Goal: Communication & Community: Participate in discussion

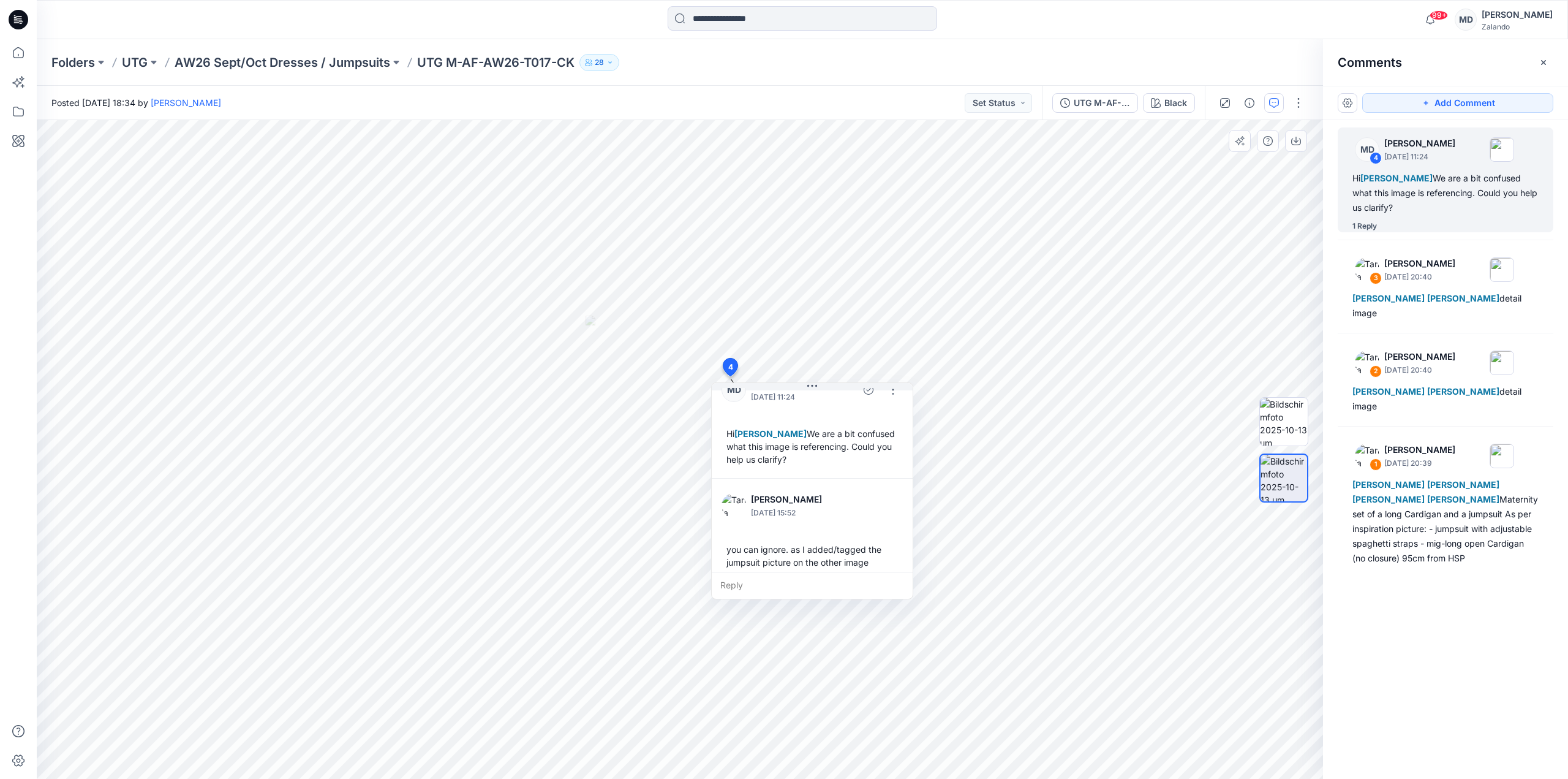
scroll to position [47, 0]
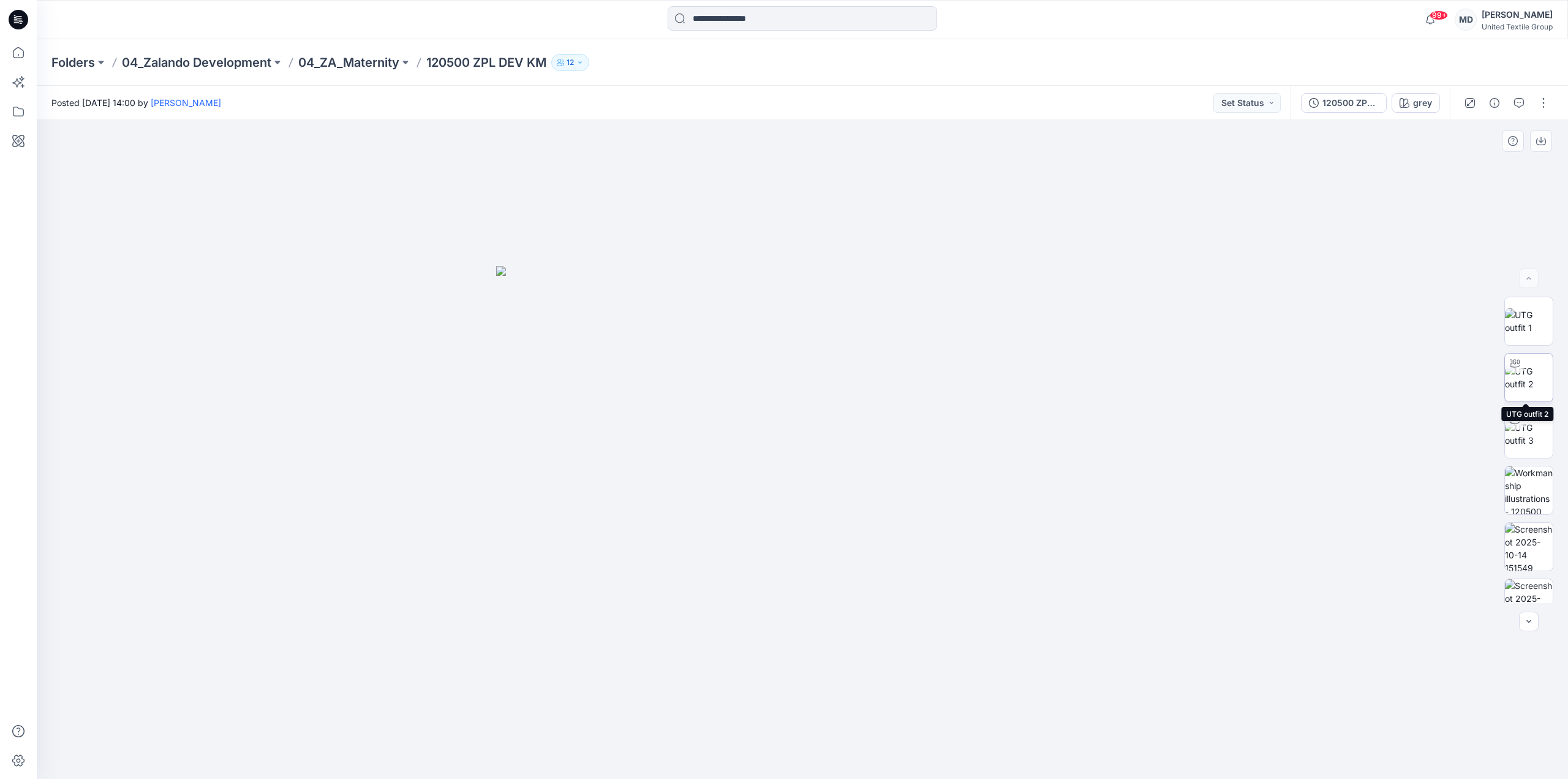
click at [1521, 379] on img at bounding box center [1529, 377] width 48 height 26
drag, startPoint x: 885, startPoint y: 759, endPoint x: 954, endPoint y: 754, distance: 69.2
click at [954, 754] on icon at bounding box center [804, 741] width 370 height 46
click at [1521, 595] on img at bounding box center [1529, 603] width 48 height 48
click at [1525, 440] on img at bounding box center [1529, 433] width 48 height 26
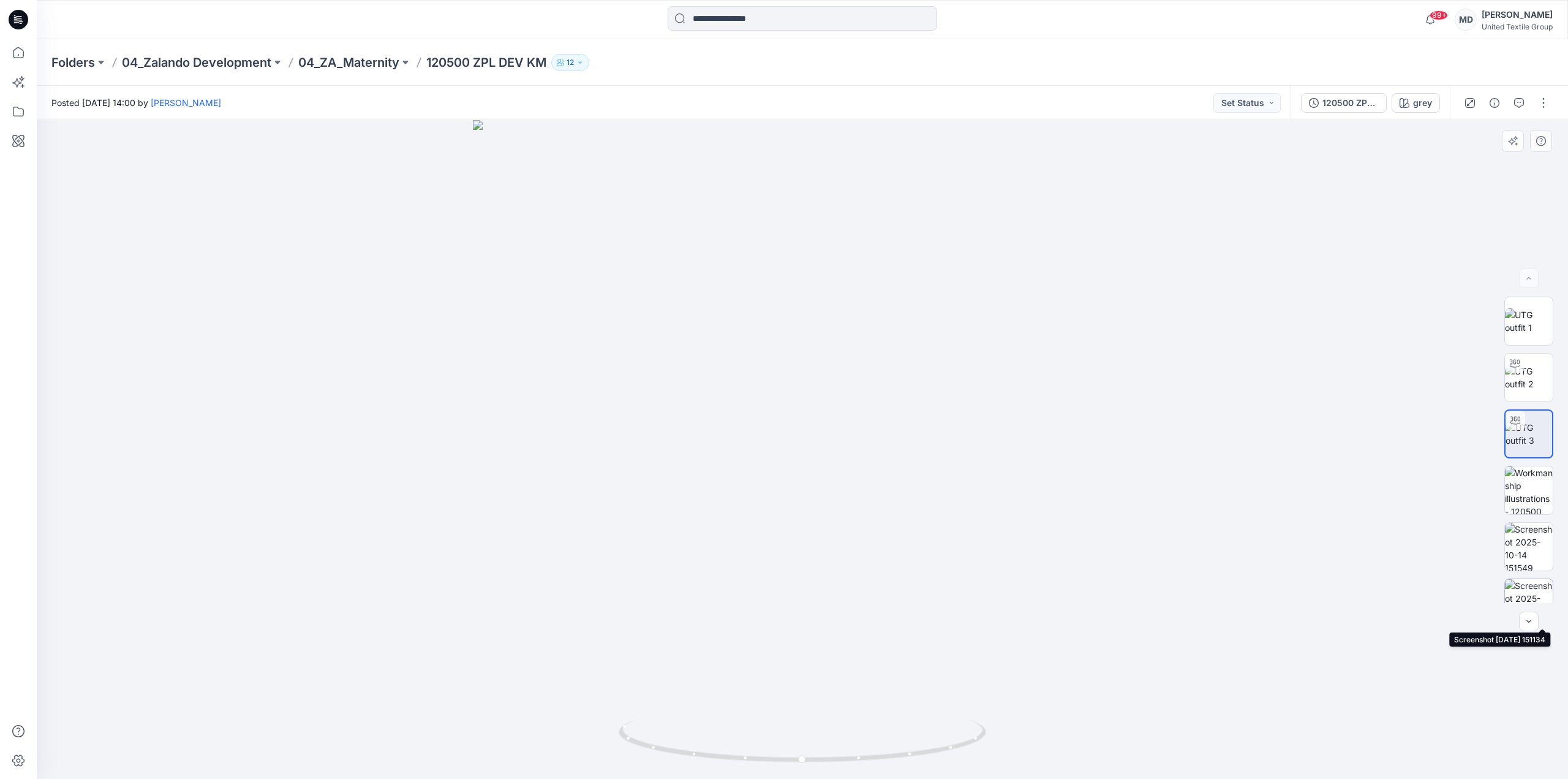
click at [1514, 598] on img at bounding box center [1529, 603] width 48 height 48
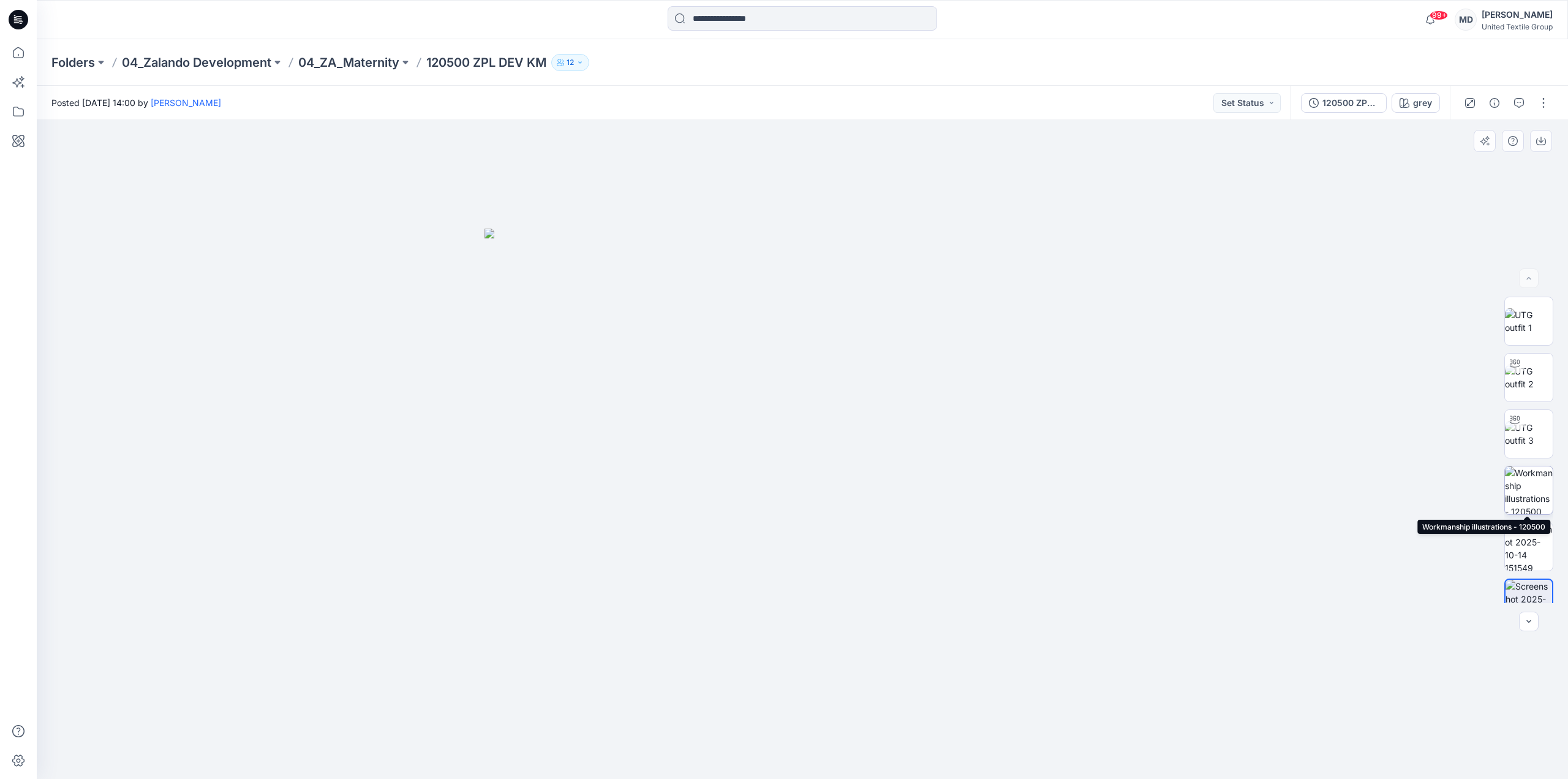
click at [1524, 497] on img at bounding box center [1529, 491] width 48 height 48
click at [1537, 430] on img at bounding box center [1529, 433] width 48 height 26
click at [1545, 110] on button "button" at bounding box center [1543, 103] width 20 height 20
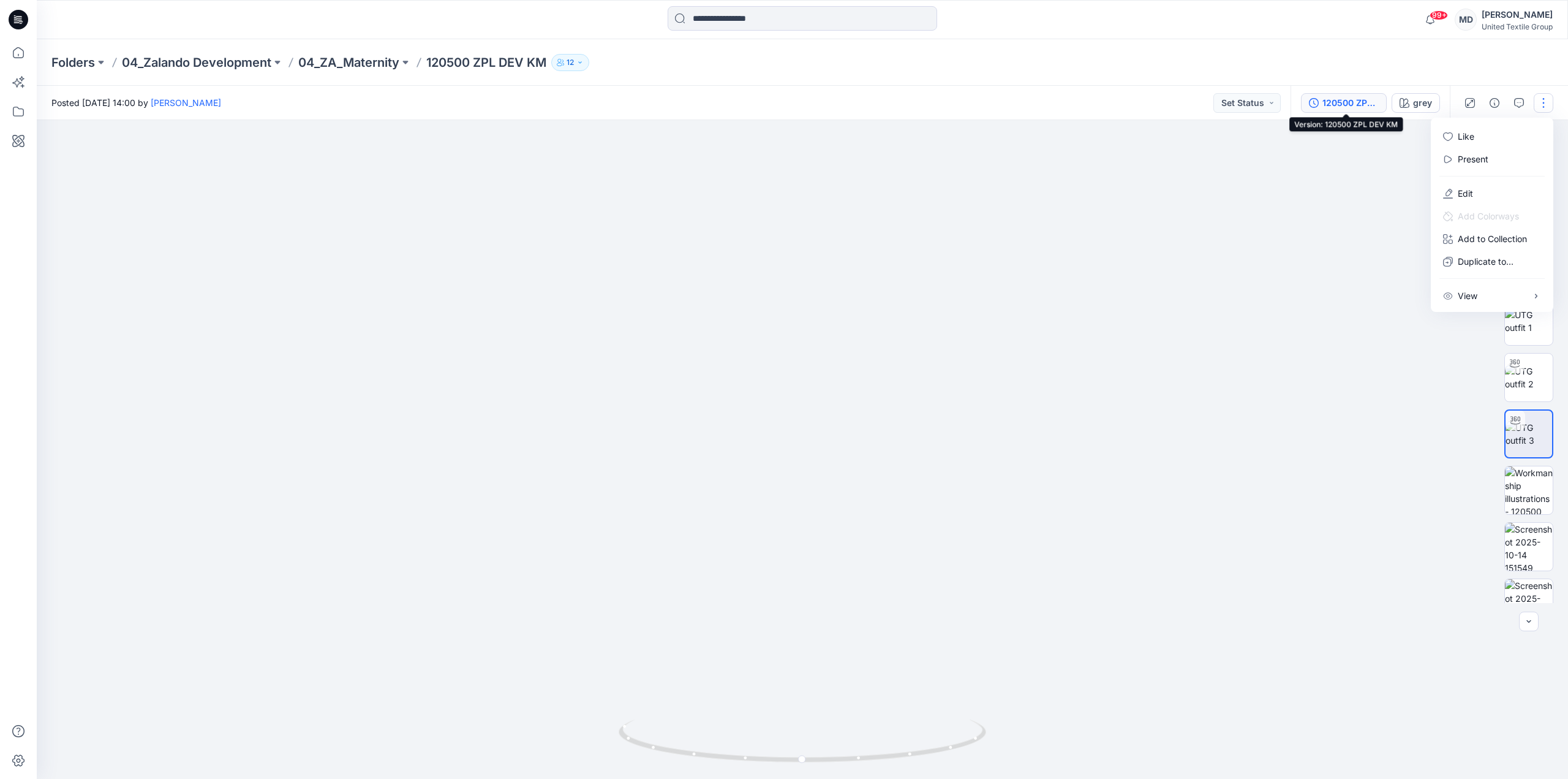
click at [1346, 109] on div "120500 ZPL DEV KM" at bounding box center [1350, 103] width 56 height 14
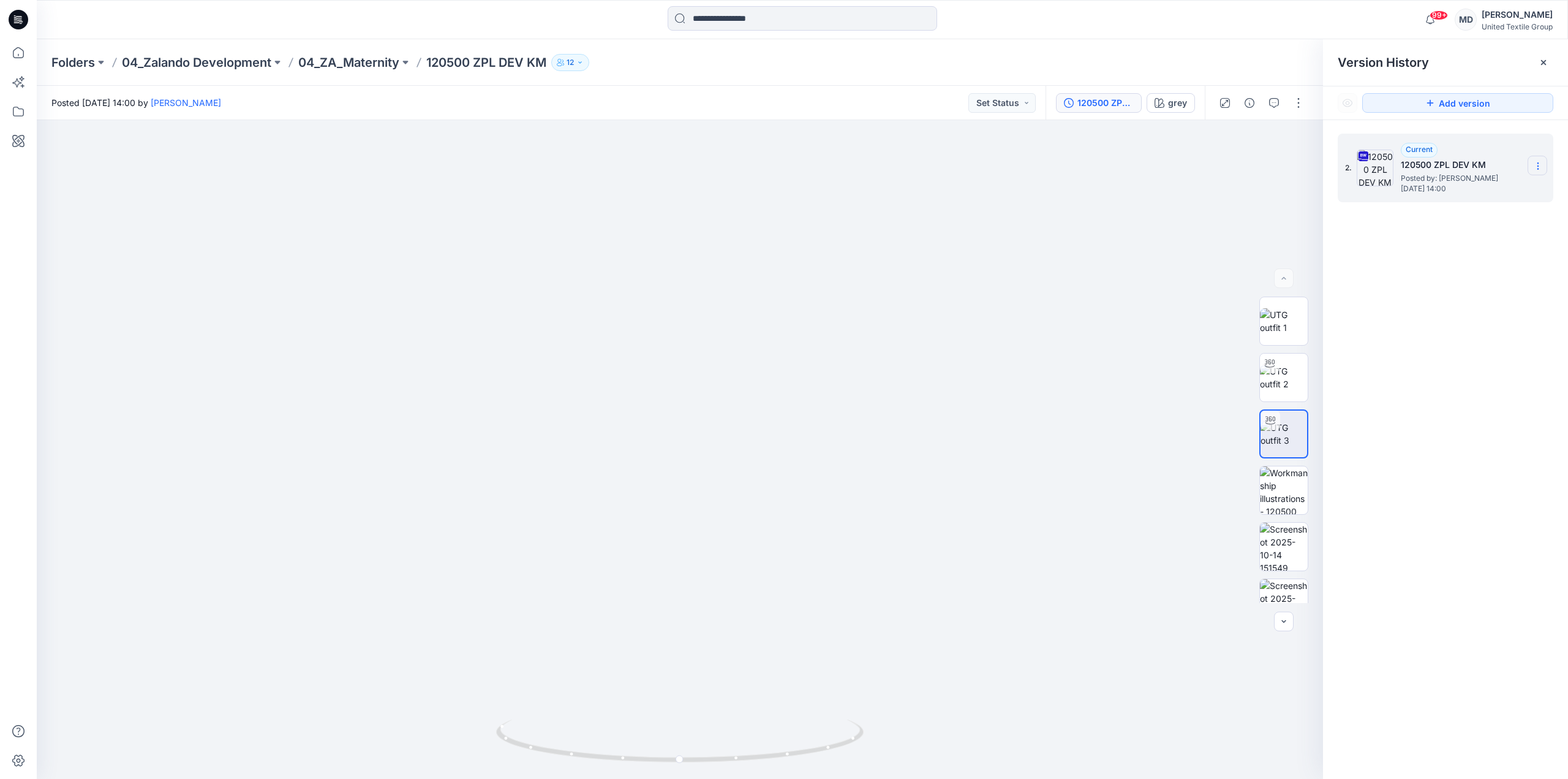
click at [1535, 171] on section at bounding box center [1537, 165] width 20 height 20
click at [1439, 184] on span "Download Source BW File" at bounding box center [1476, 190] width 103 height 15
click at [1546, 56] on div at bounding box center [1543, 62] width 20 height 20
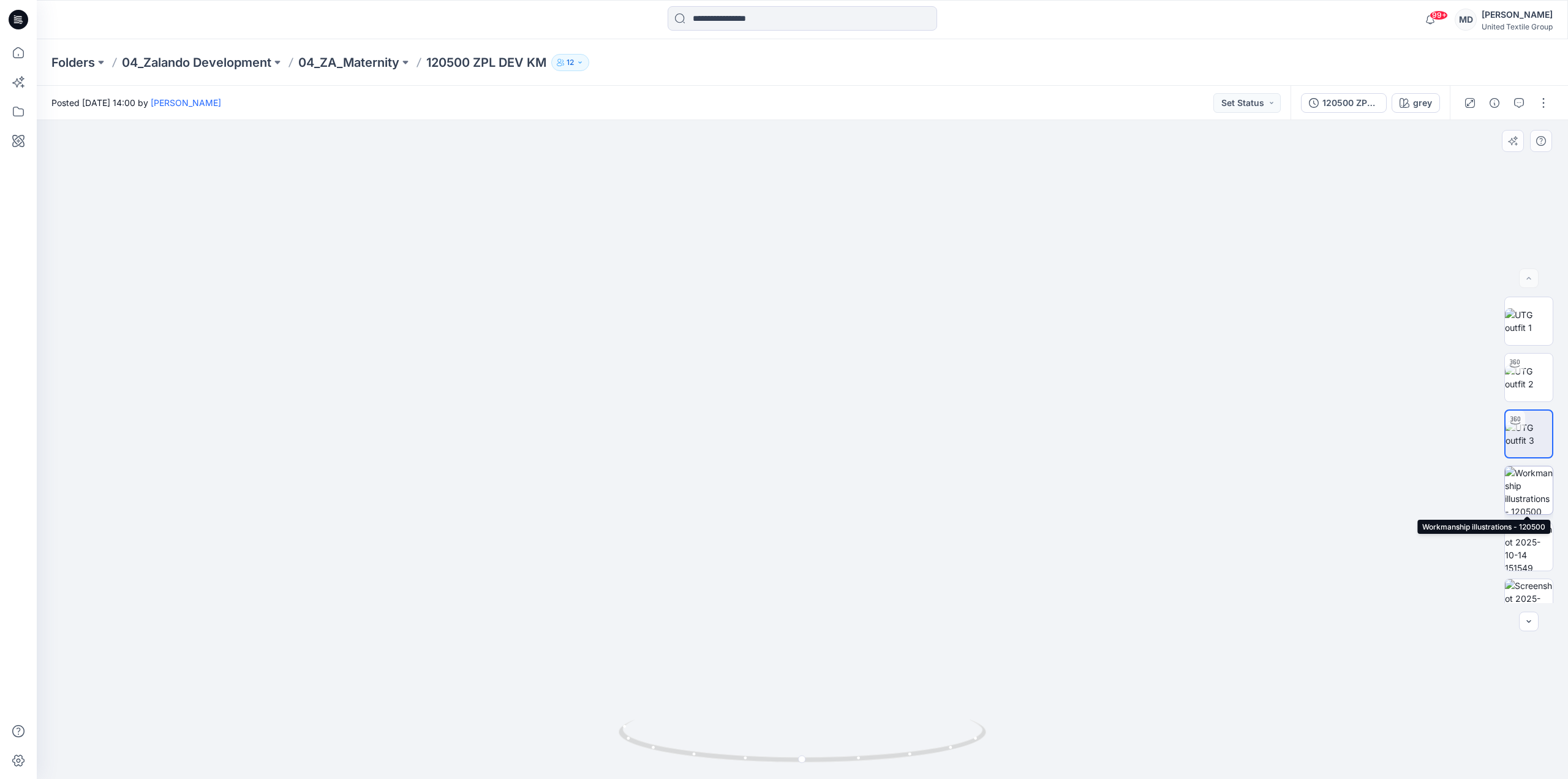
click at [1518, 488] on img at bounding box center [1529, 491] width 48 height 48
click at [1539, 137] on icon "button" at bounding box center [1540, 140] width 10 height 10
drag, startPoint x: 1527, startPoint y: 545, endPoint x: 1527, endPoint y: 524, distance: 21.0
click at [1527, 545] on img at bounding box center [1529, 547] width 48 height 48
click at [1537, 141] on icon "button" at bounding box center [1540, 140] width 10 height 10
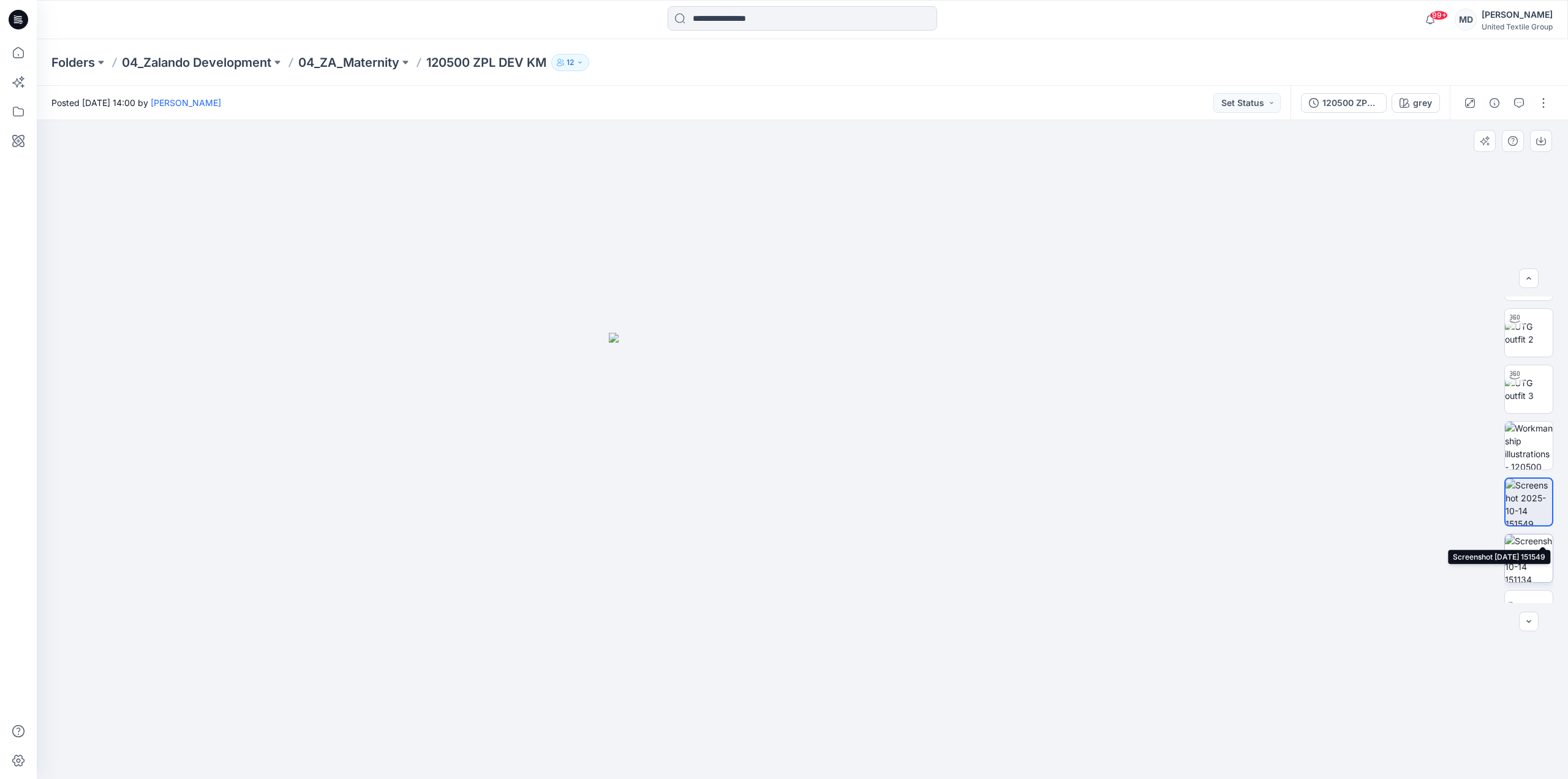
scroll to position [62, 0]
click at [1522, 539] on img at bounding box center [1529, 542] width 48 height 48
click at [1537, 145] on icon "button" at bounding box center [1540, 140] width 10 height 10
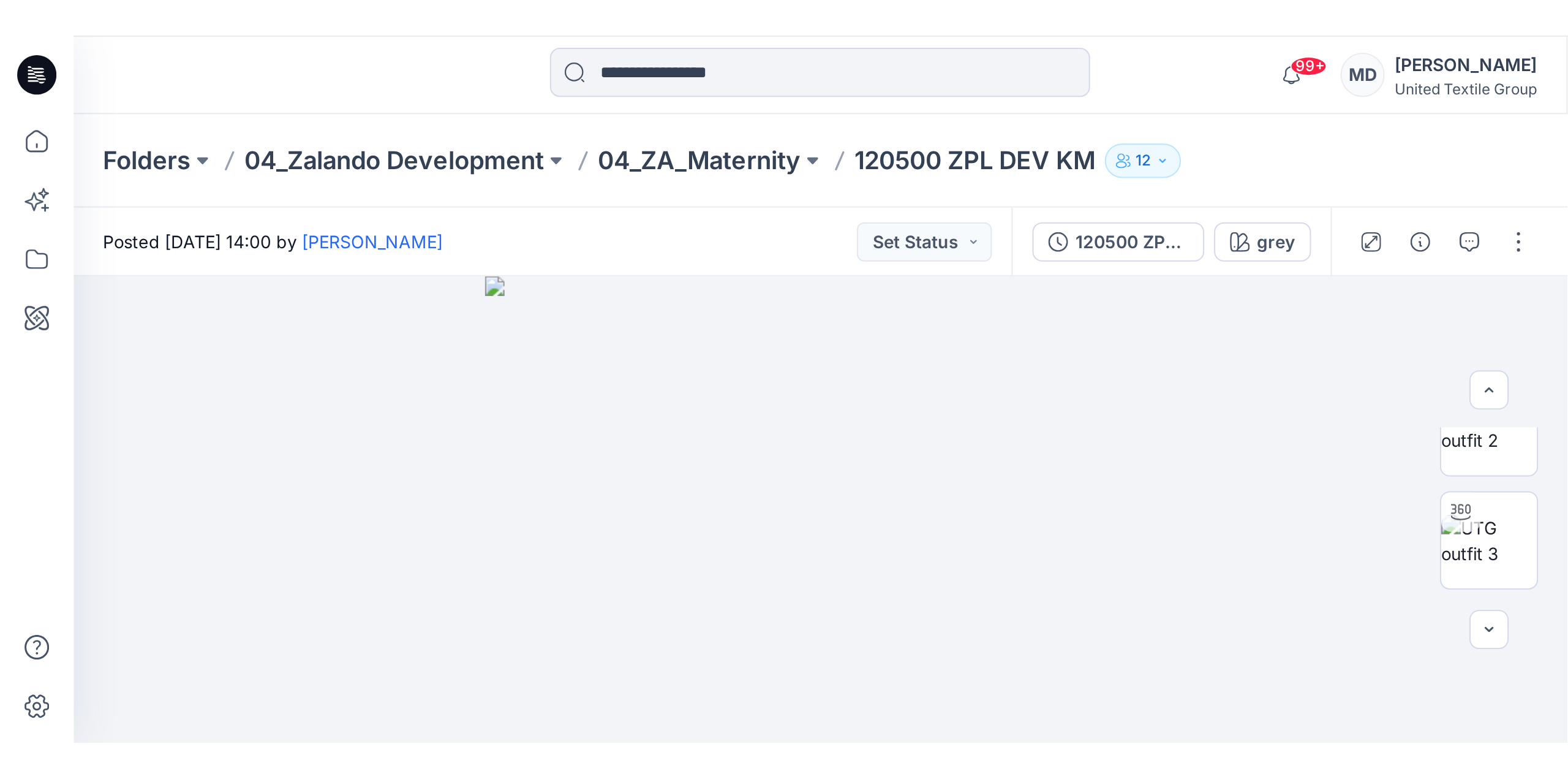
scroll to position [81, 0]
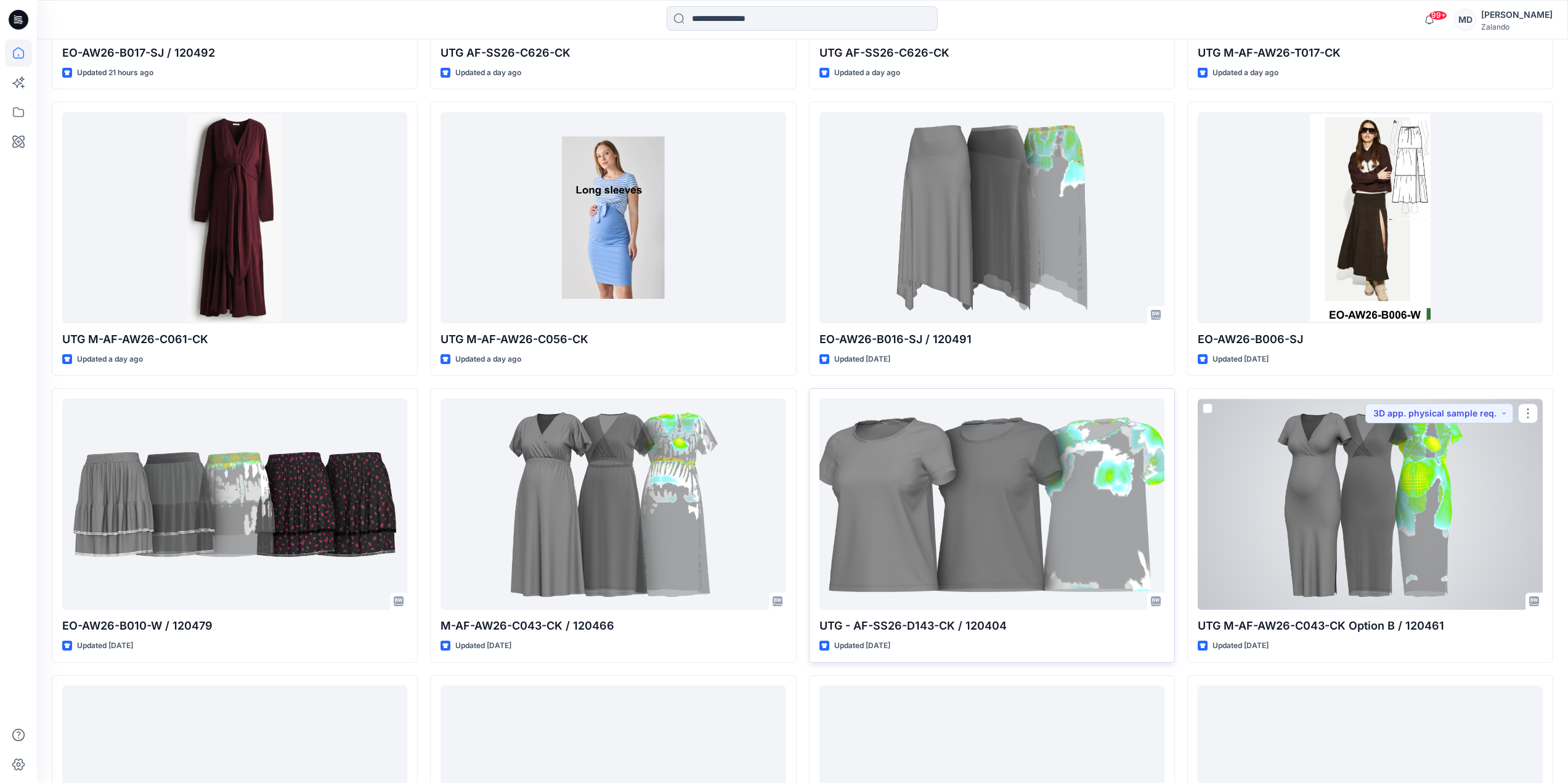
scroll to position [953, 0]
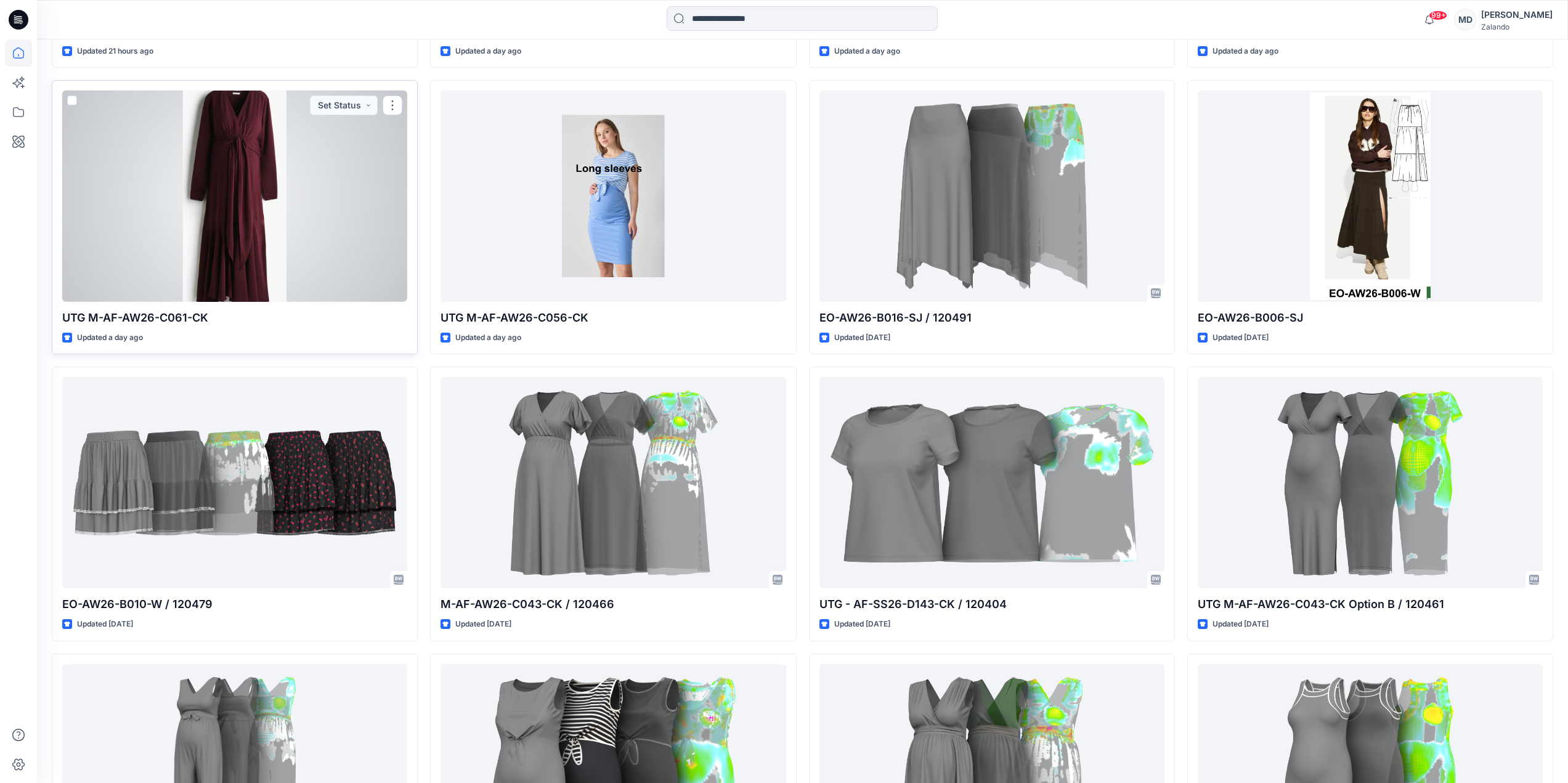
click at [208, 189] on div at bounding box center [234, 196] width 345 height 211
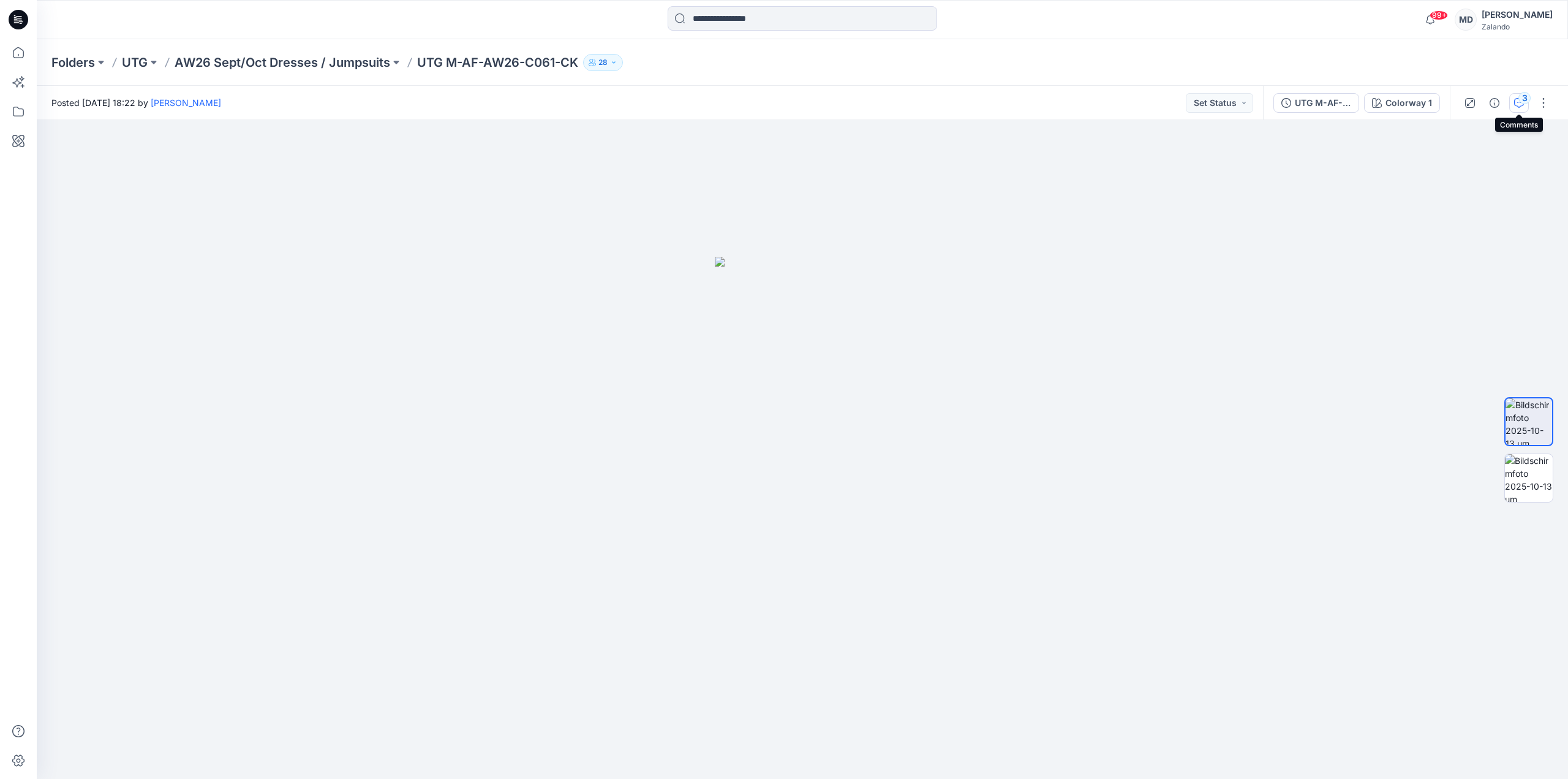
click at [1515, 100] on icon "button" at bounding box center [1518, 102] width 10 height 10
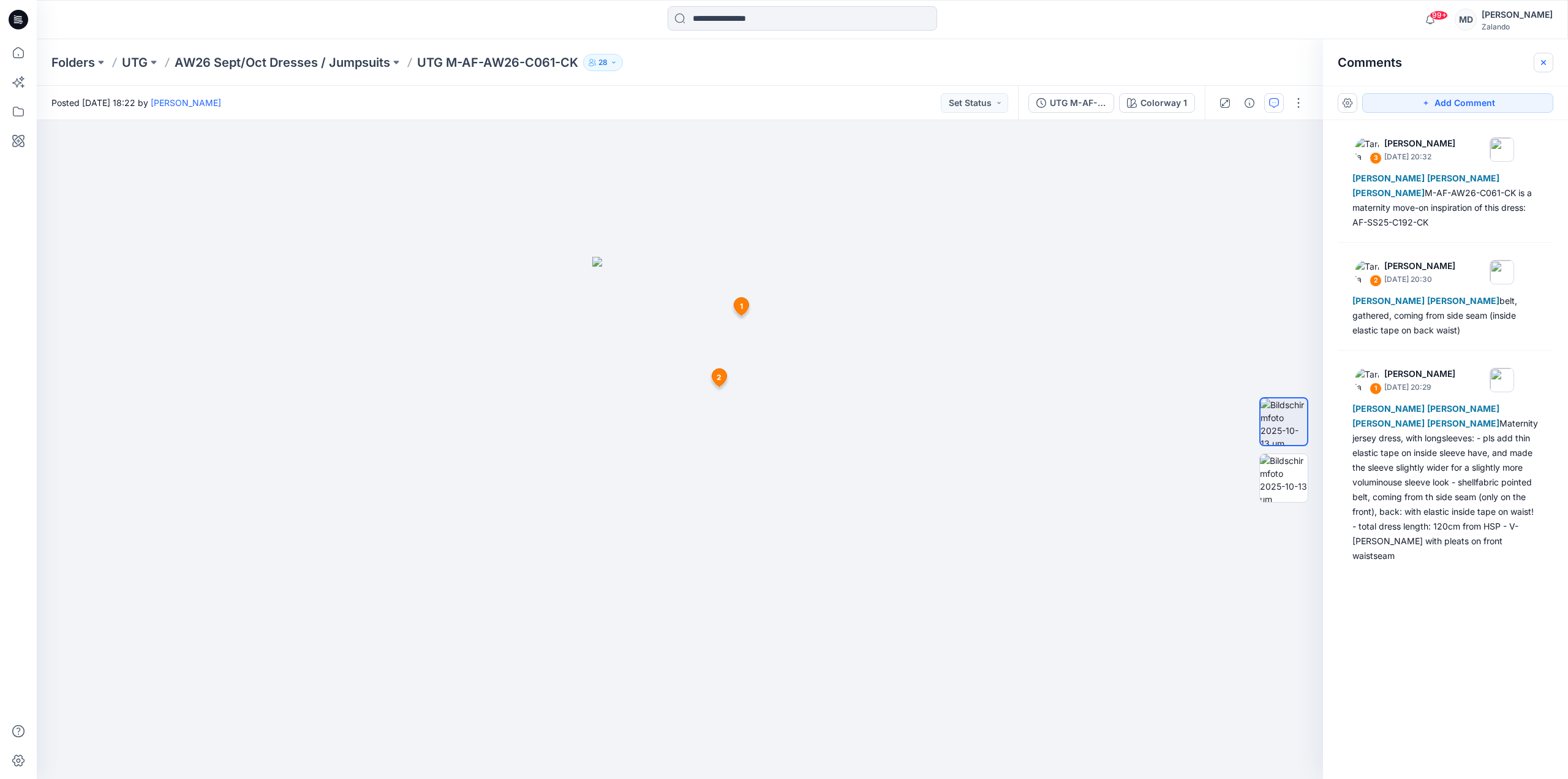
click at [1548, 56] on button "button" at bounding box center [1543, 62] width 20 height 20
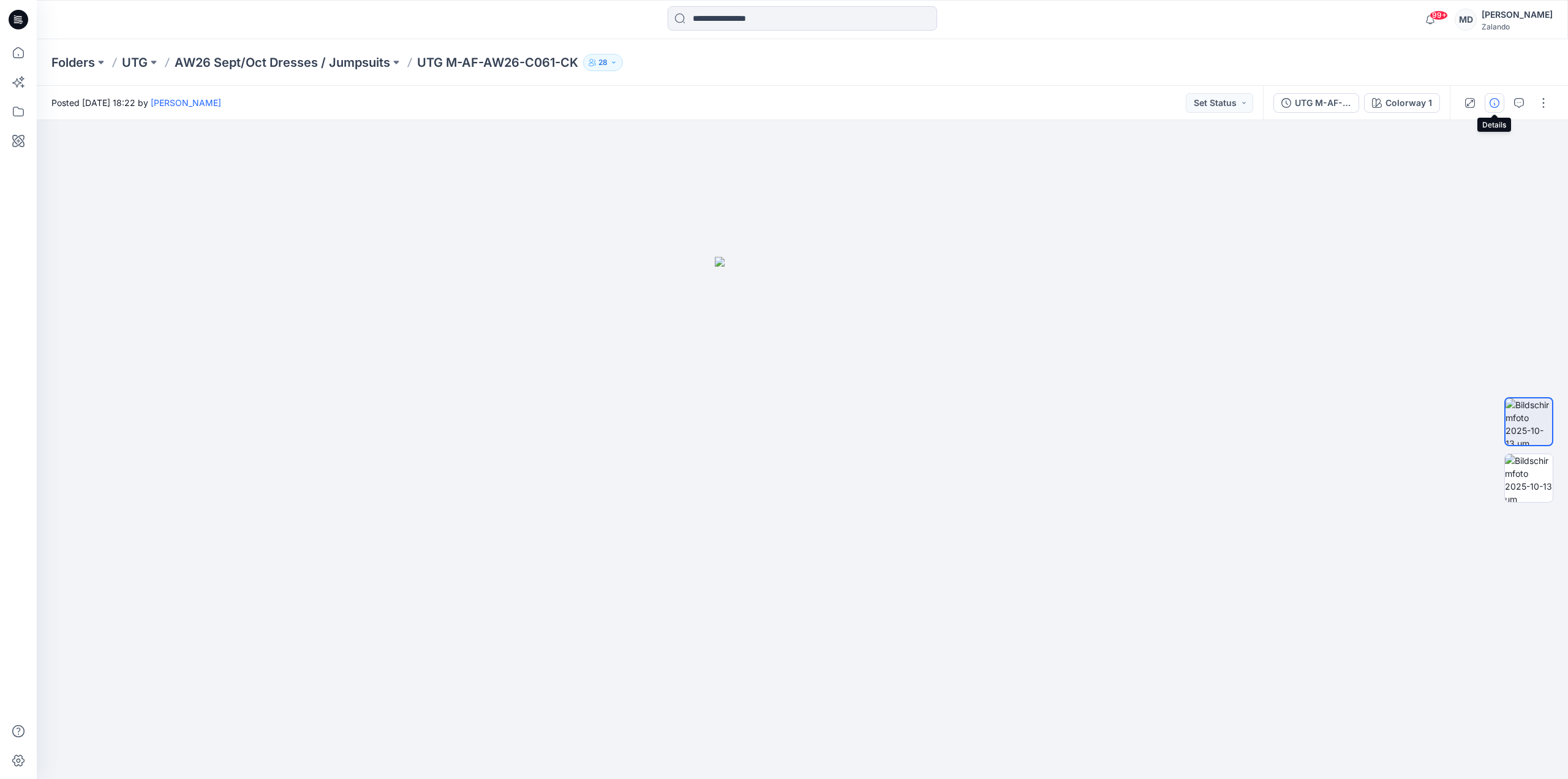
click at [1495, 109] on button "button" at bounding box center [1494, 103] width 20 height 20
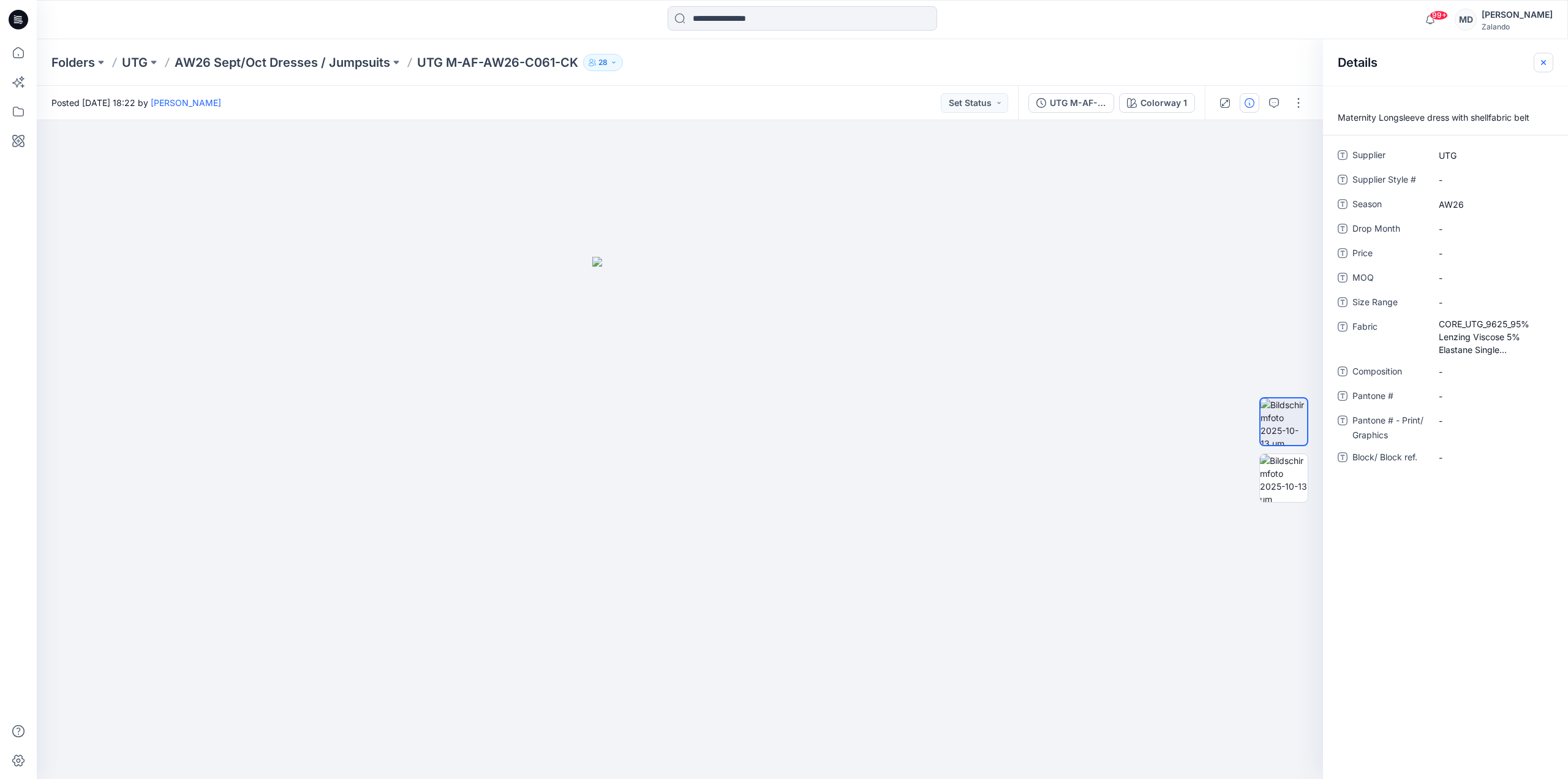
click at [1539, 58] on icon "button" at bounding box center [1543, 62] width 10 height 10
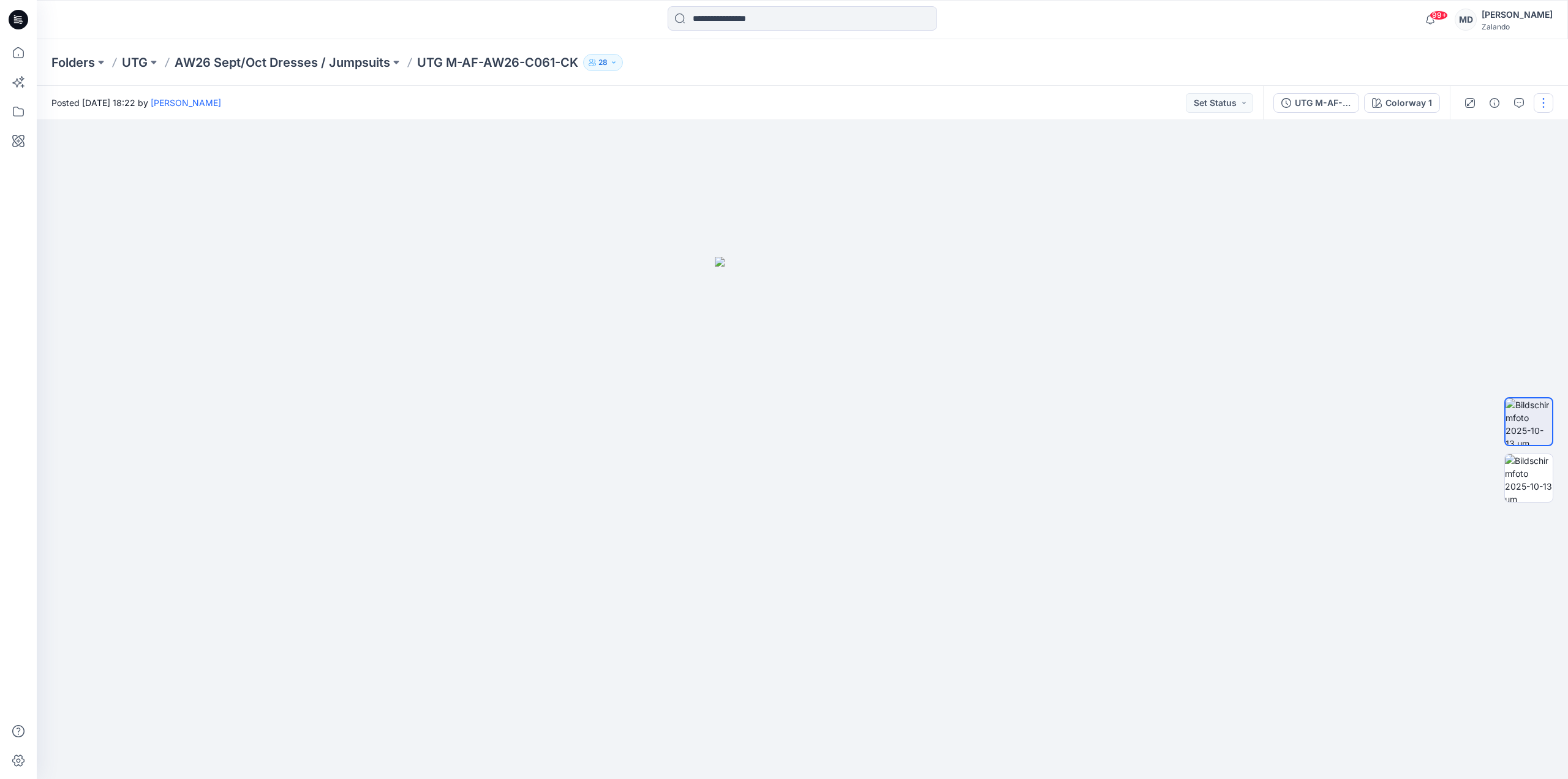
click at [1539, 95] on button "button" at bounding box center [1543, 103] width 20 height 20
click at [1472, 186] on button "Edit" at bounding box center [1492, 193] width 113 height 23
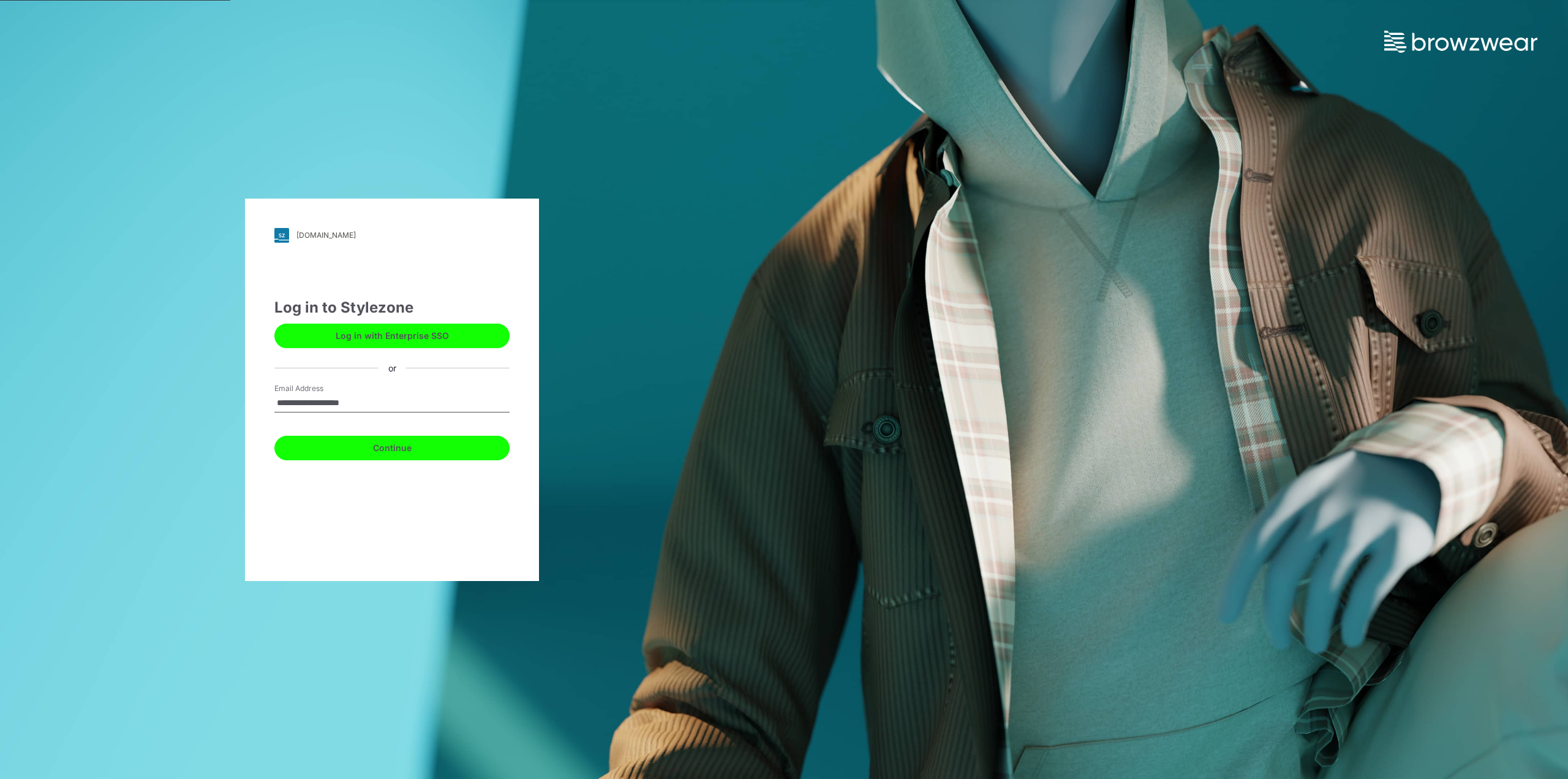
click at [387, 444] on button "Continue" at bounding box center [391, 448] width 235 height 25
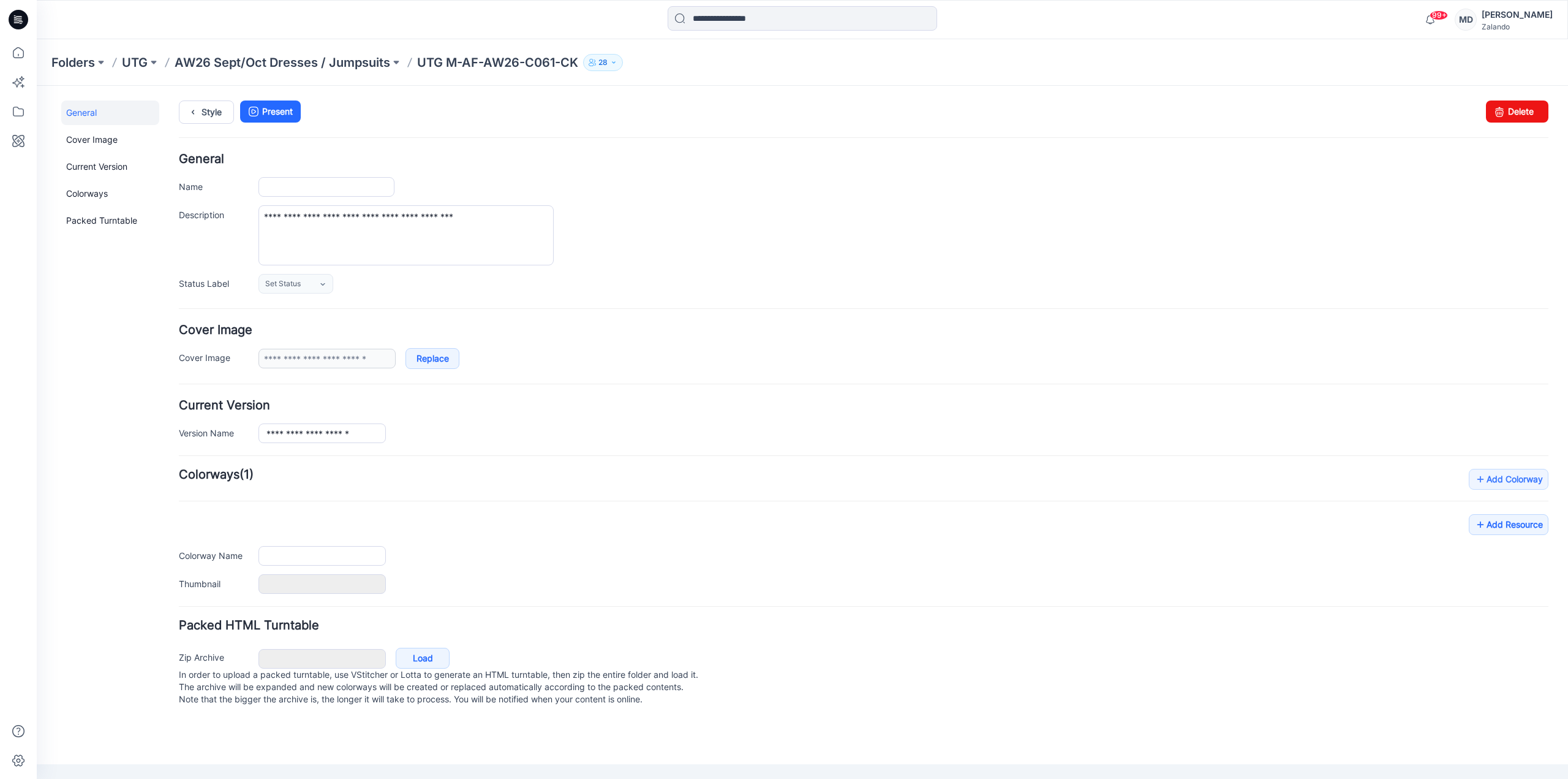
type input "**********"
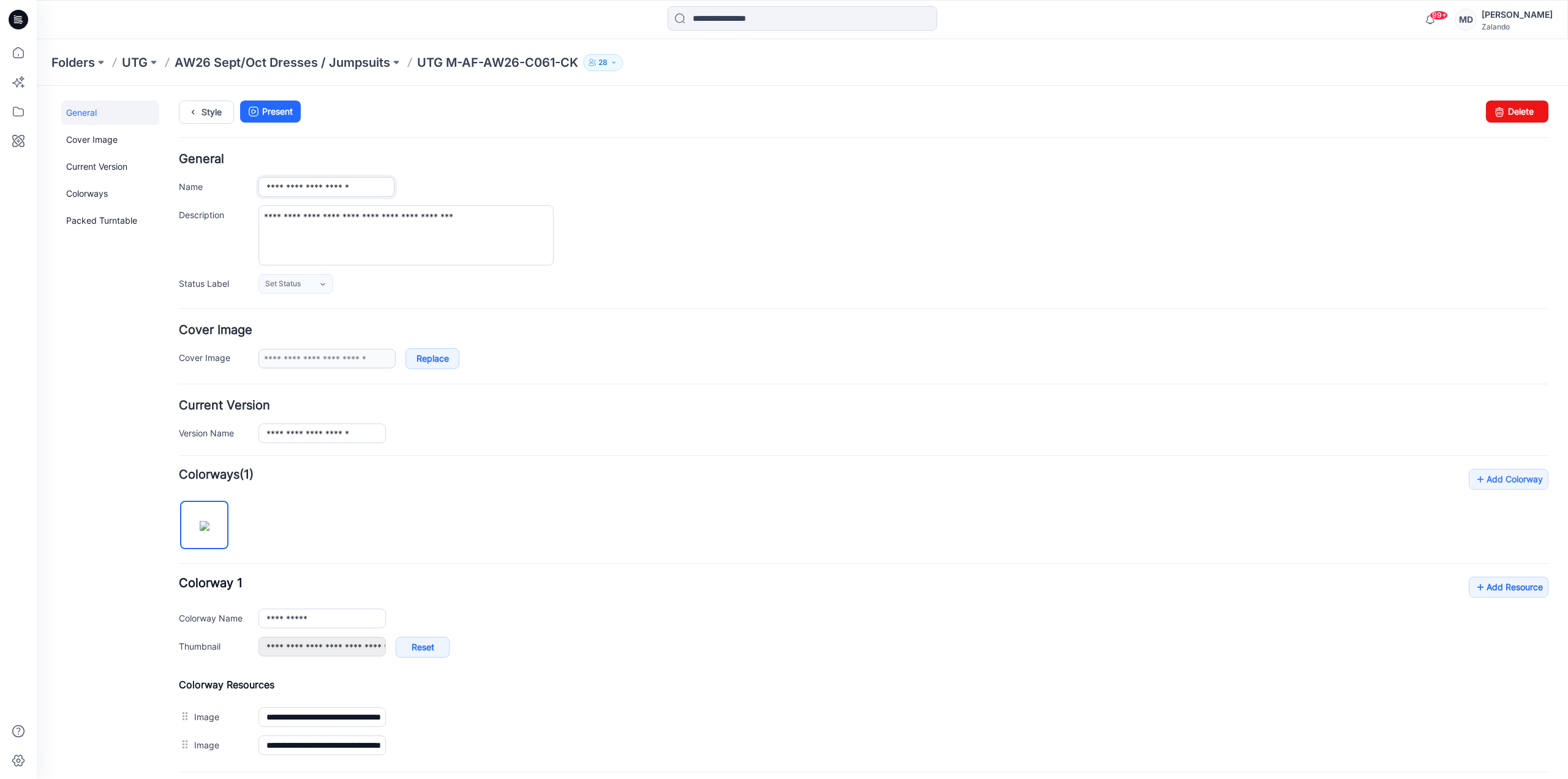
click at [382, 186] on input "**********" at bounding box center [326, 187] width 136 height 20
paste input "*******"
type input "**********"
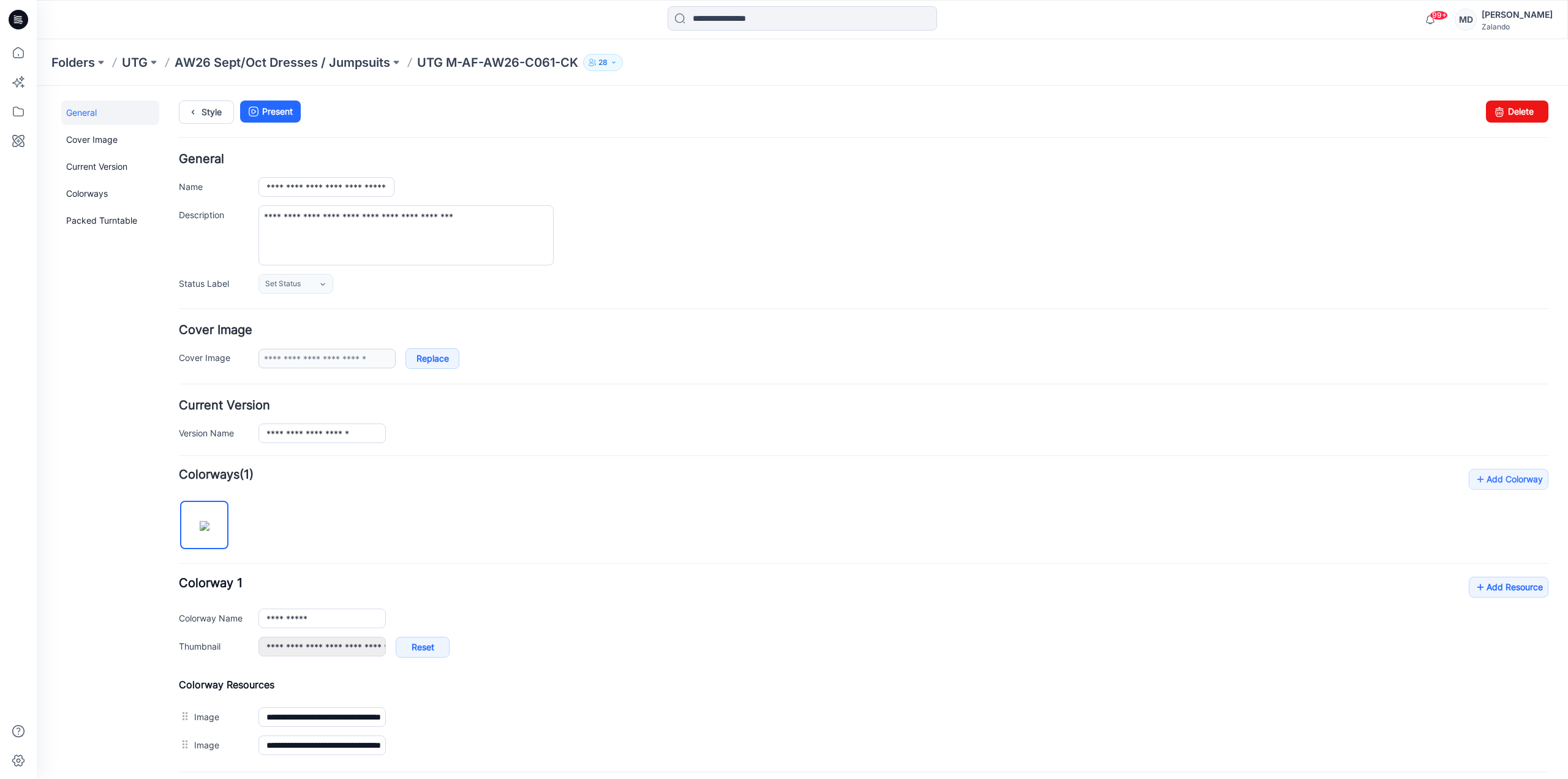
click at [413, 168] on div "**********" at bounding box center [864, 223] width 1370 height 140
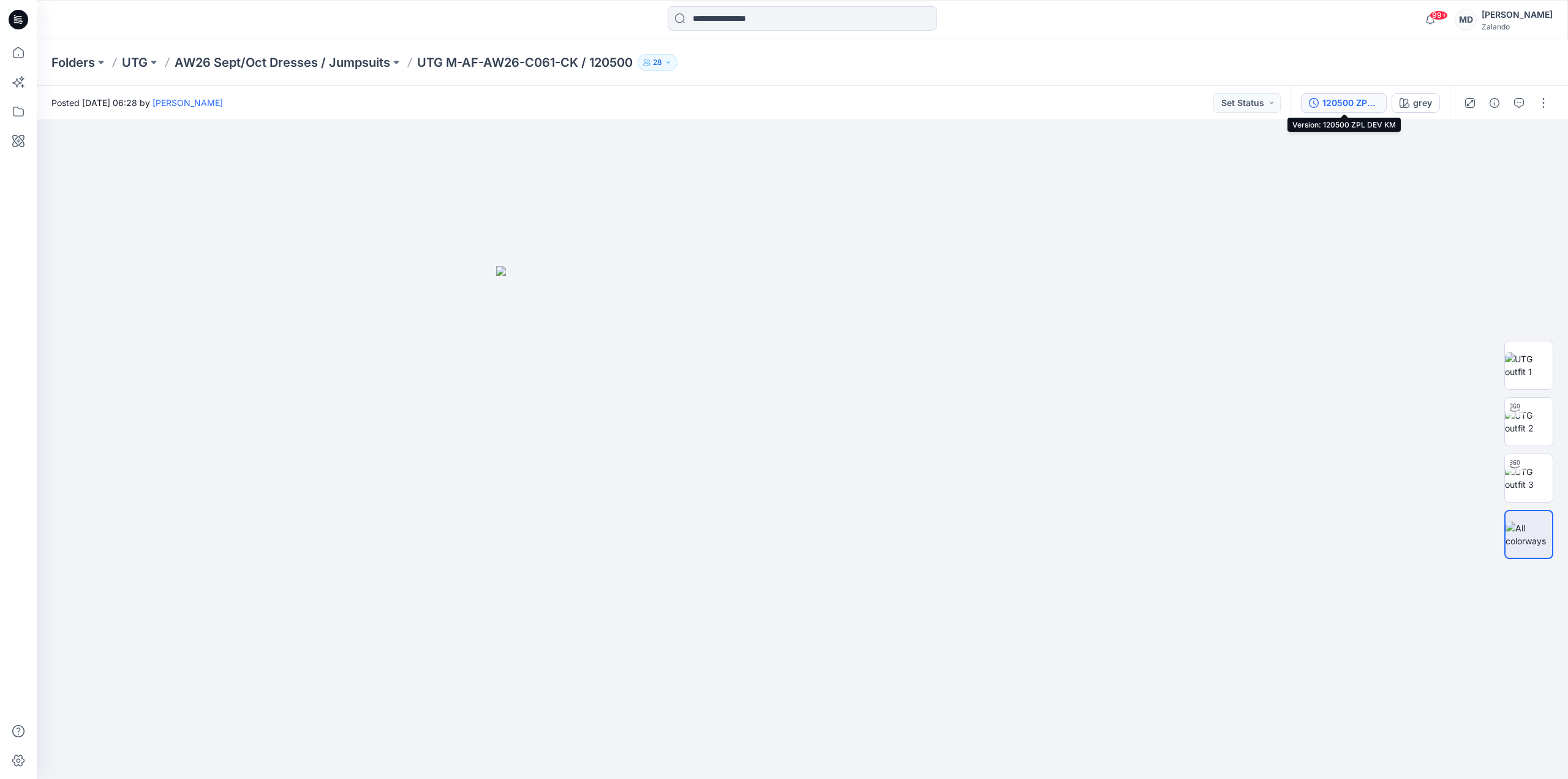
click at [1346, 110] on button "120500 ZPL DEV KM" at bounding box center [1343, 103] width 86 height 20
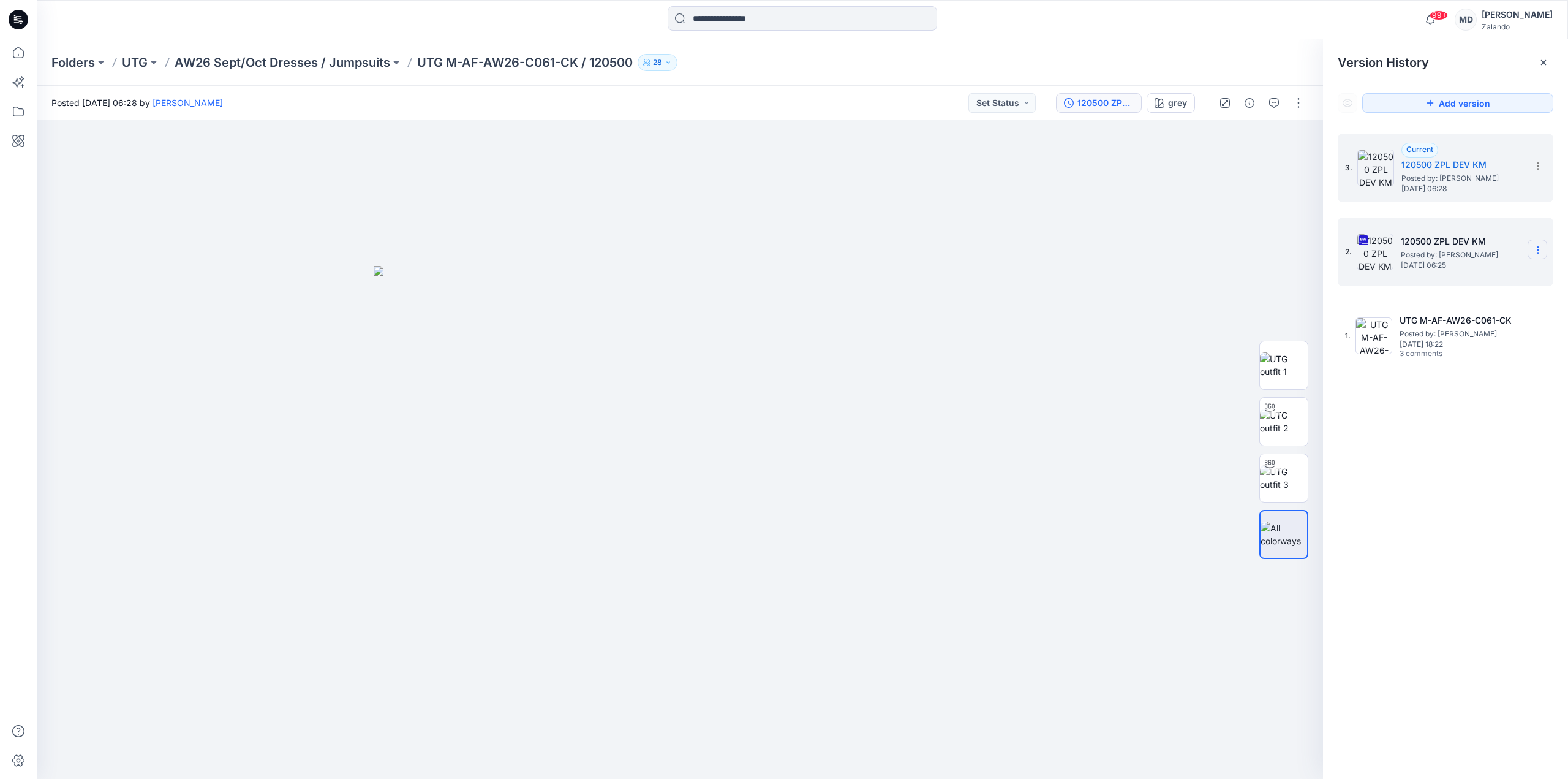
click at [1540, 251] on icon at bounding box center [1537, 249] width 10 height 10
click at [1443, 384] on span "Delete Version" at bounding box center [1453, 378] width 58 height 15
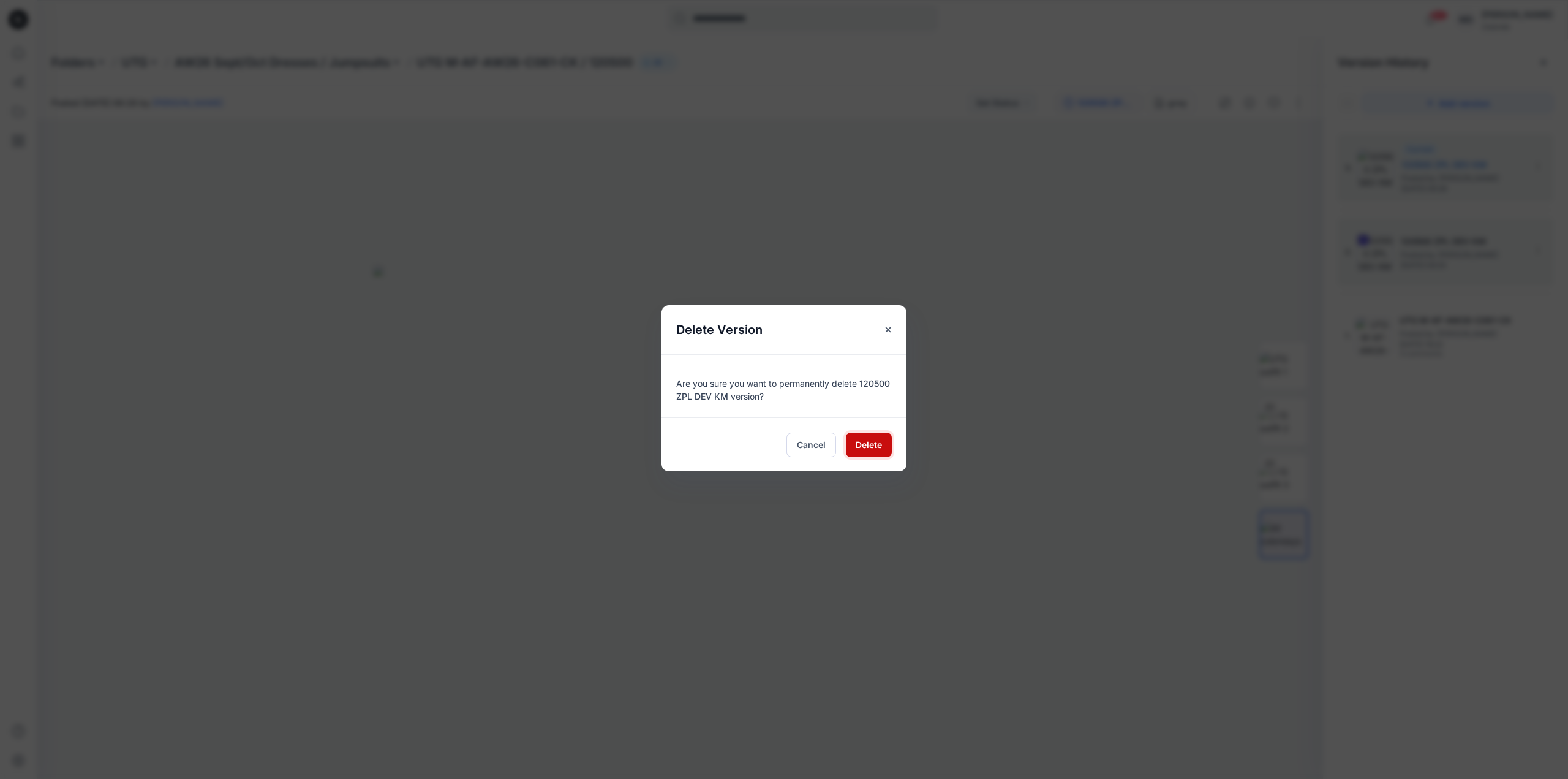
click at [869, 447] on span "Delete" at bounding box center [868, 444] width 26 height 13
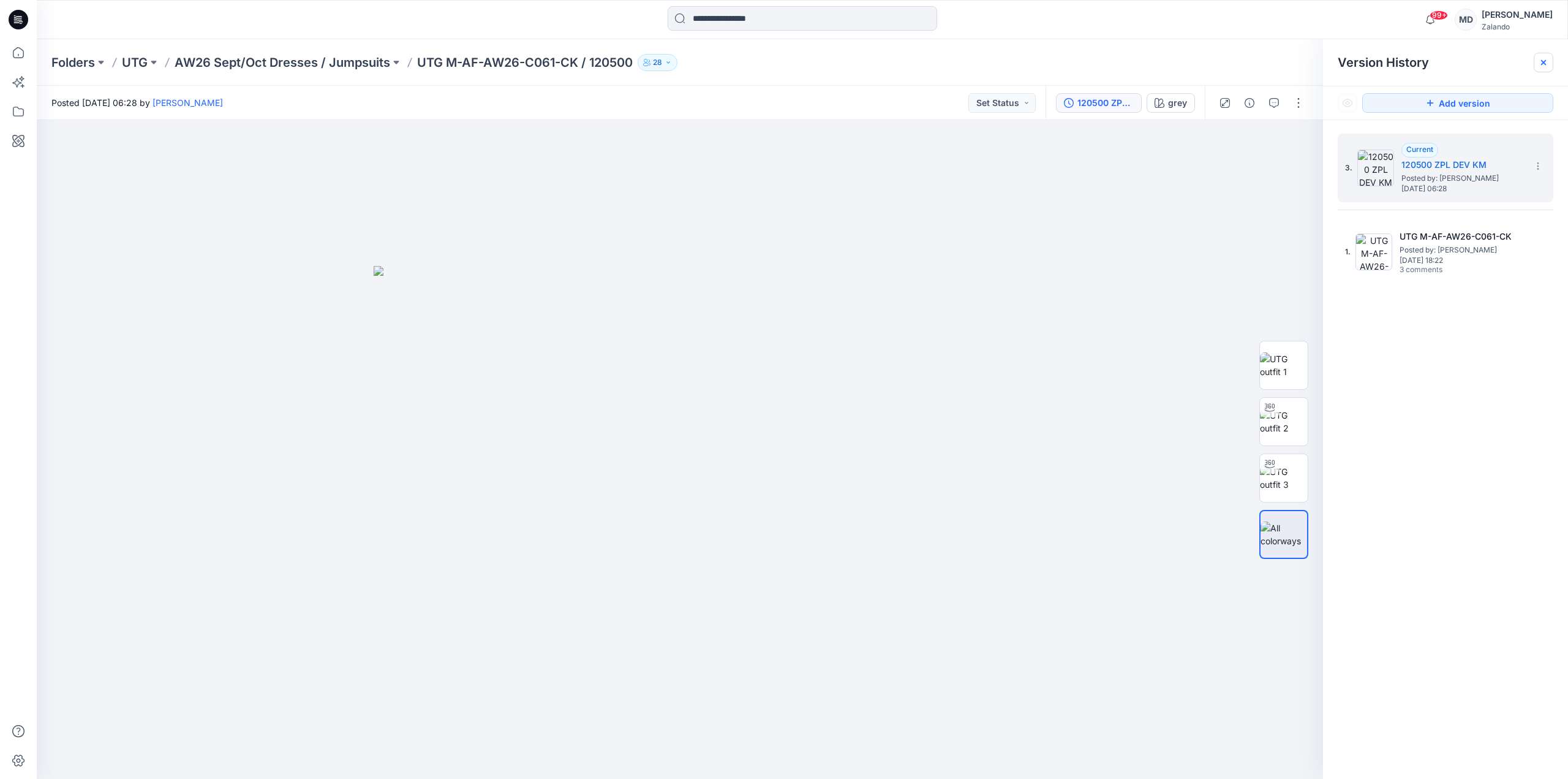
click at [1539, 62] on icon at bounding box center [1543, 62] width 10 height 10
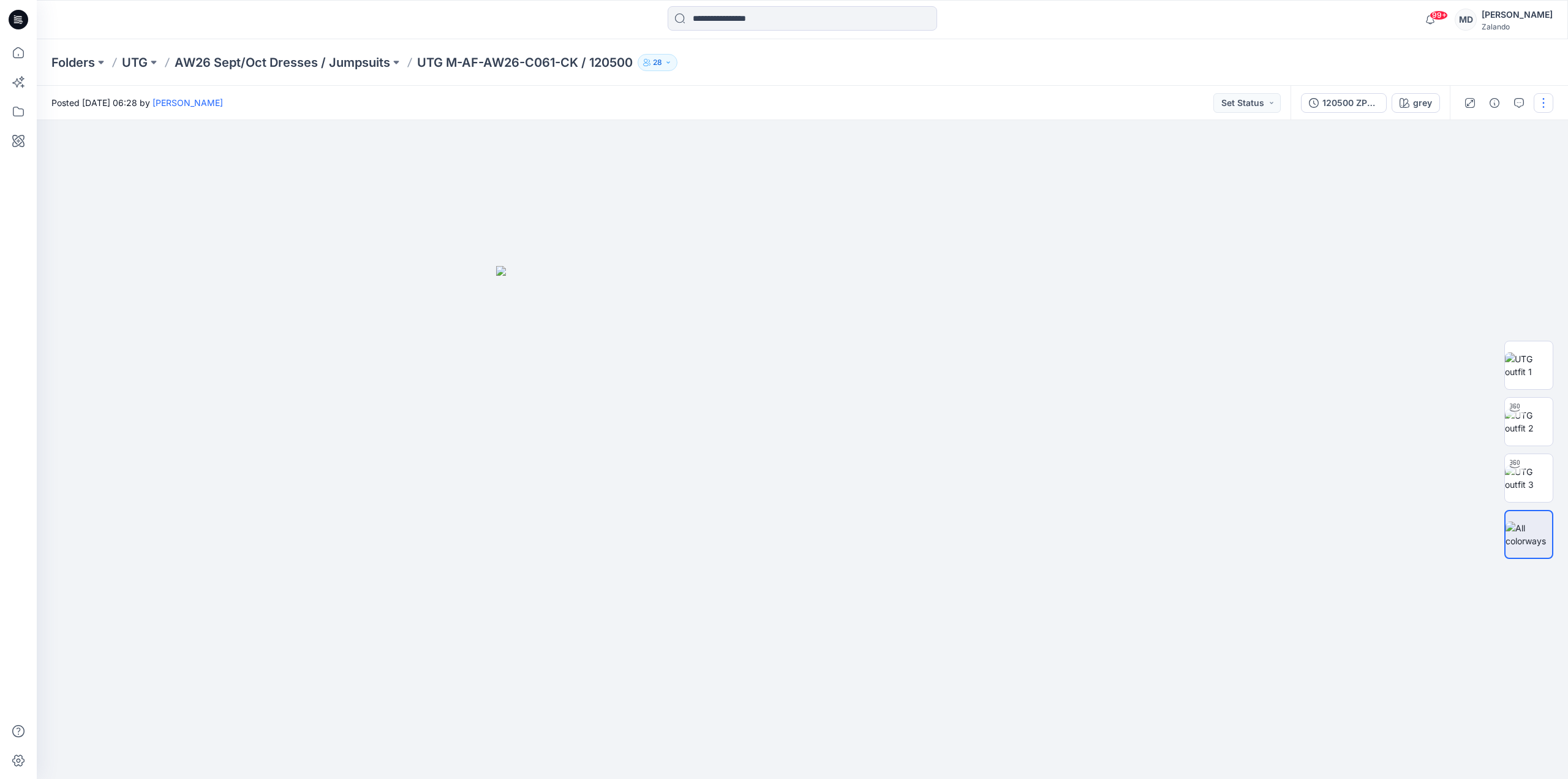
click at [1548, 104] on button "button" at bounding box center [1543, 103] width 20 height 20
click at [1494, 165] on button "Edit" at bounding box center [1492, 166] width 113 height 23
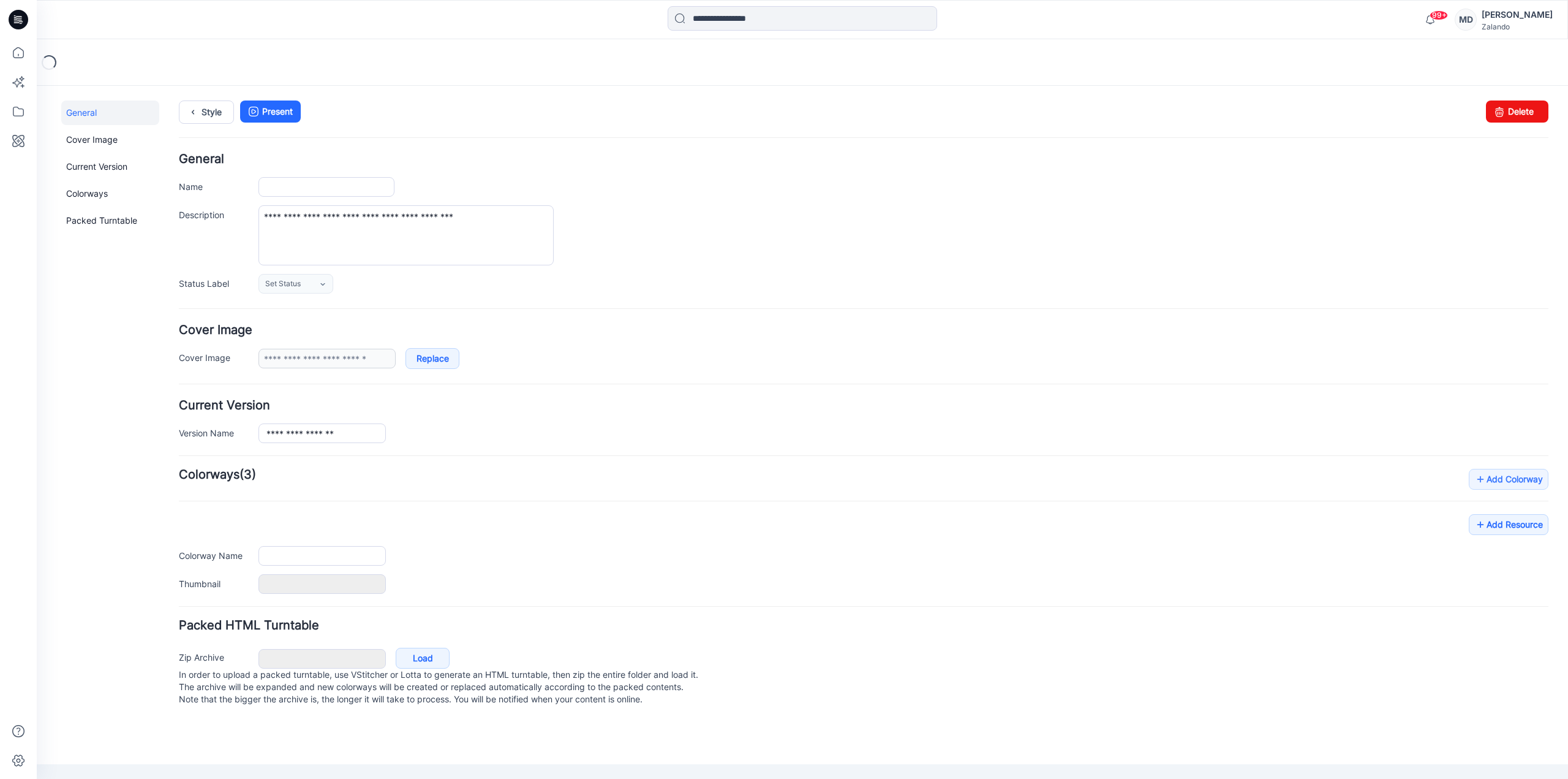
type input "**********"
type input "****"
type input "**********"
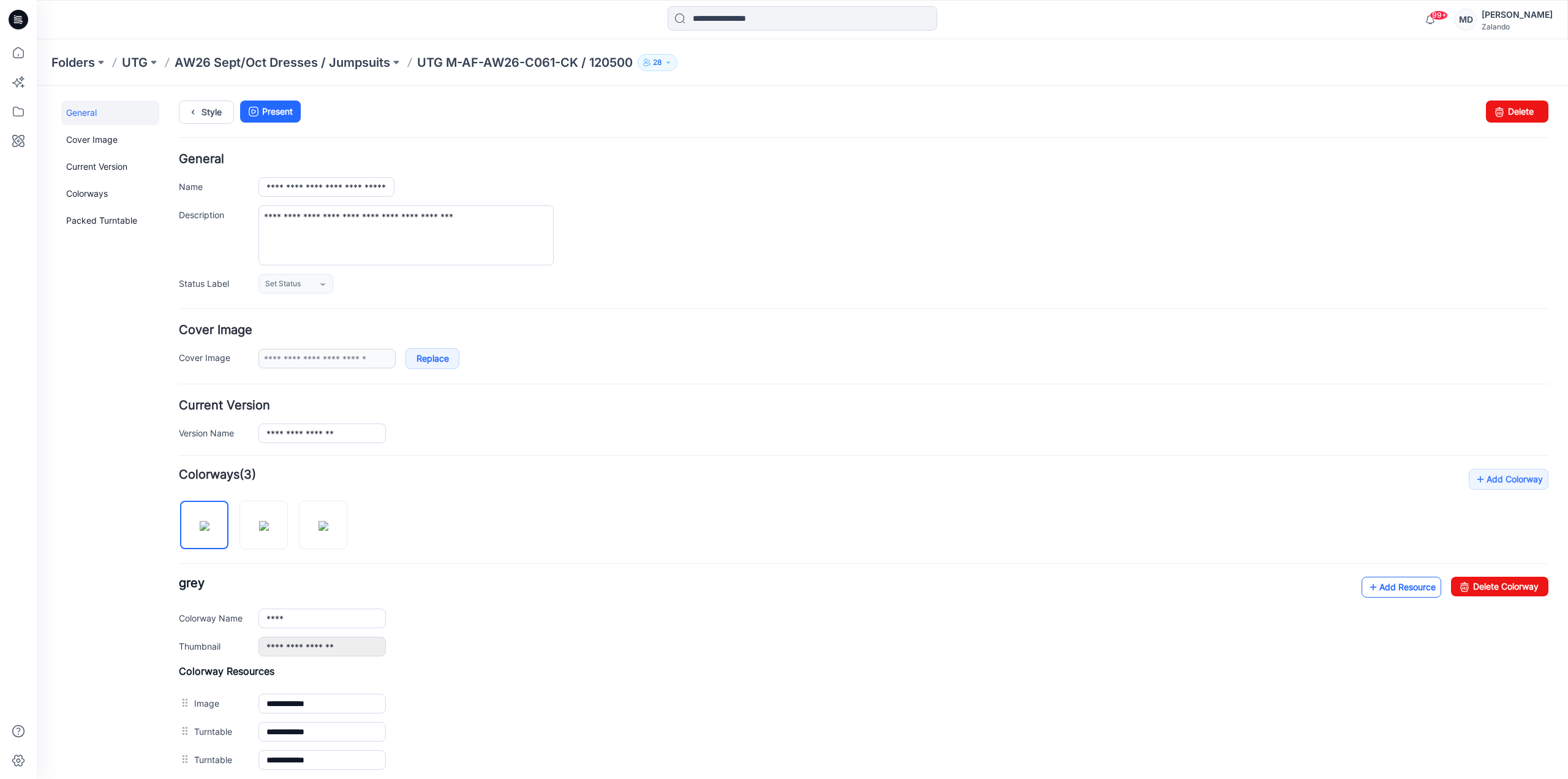
click at [1395, 580] on link "Add Resource" at bounding box center [1401, 587] width 80 height 21
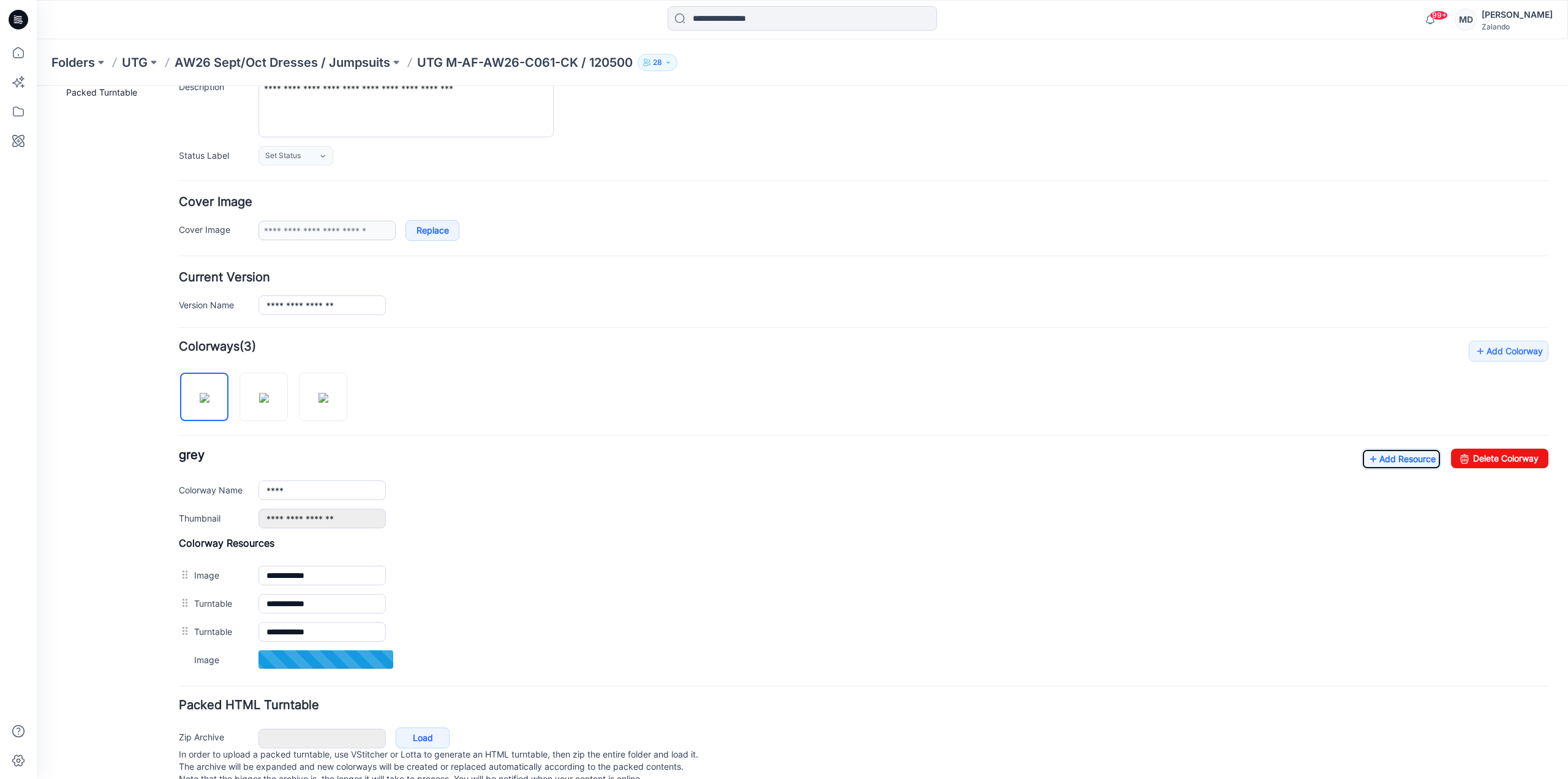
scroll to position [163, 0]
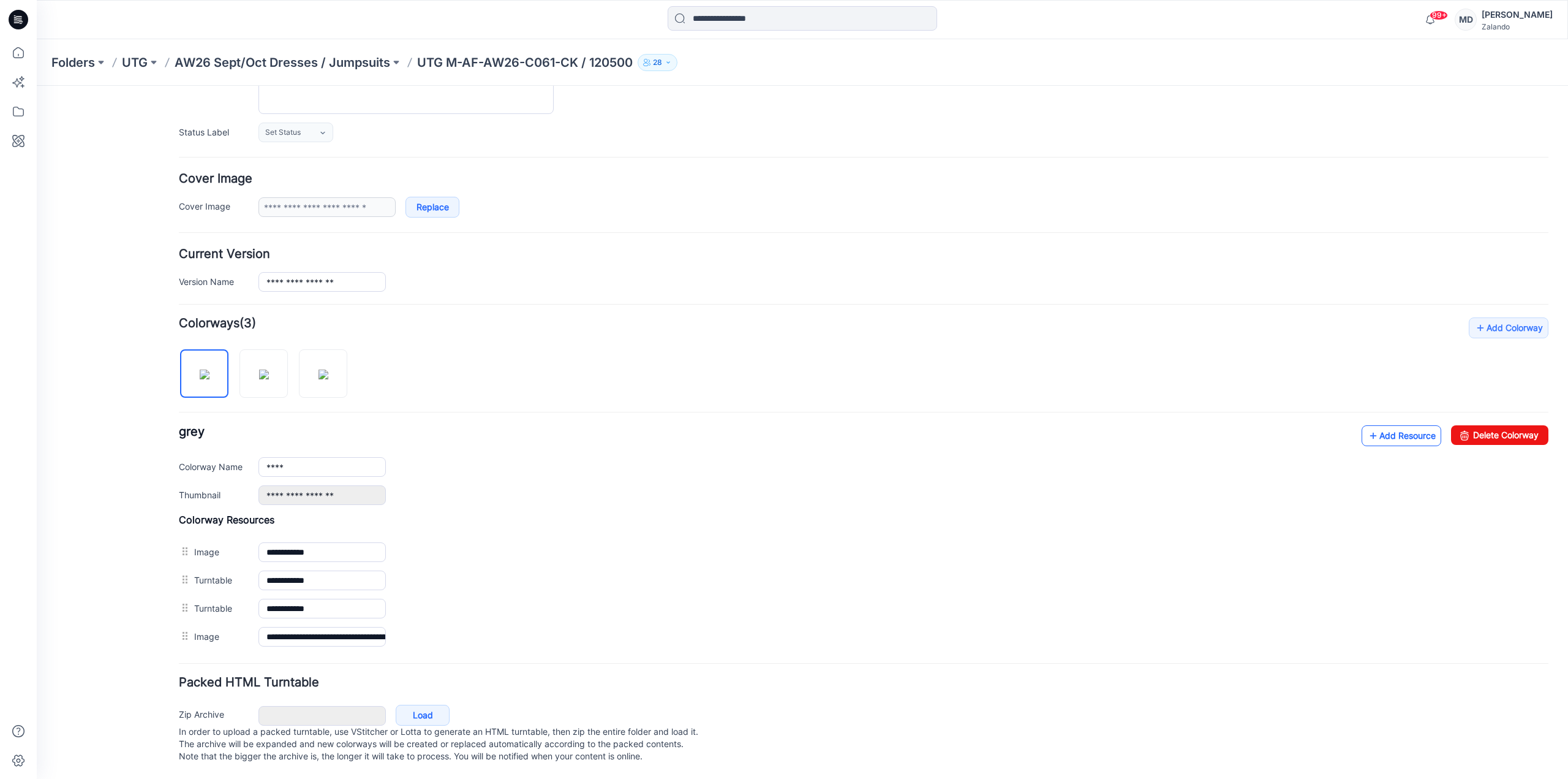
click at [1379, 425] on link "Add Resource" at bounding box center [1401, 436] width 80 height 21
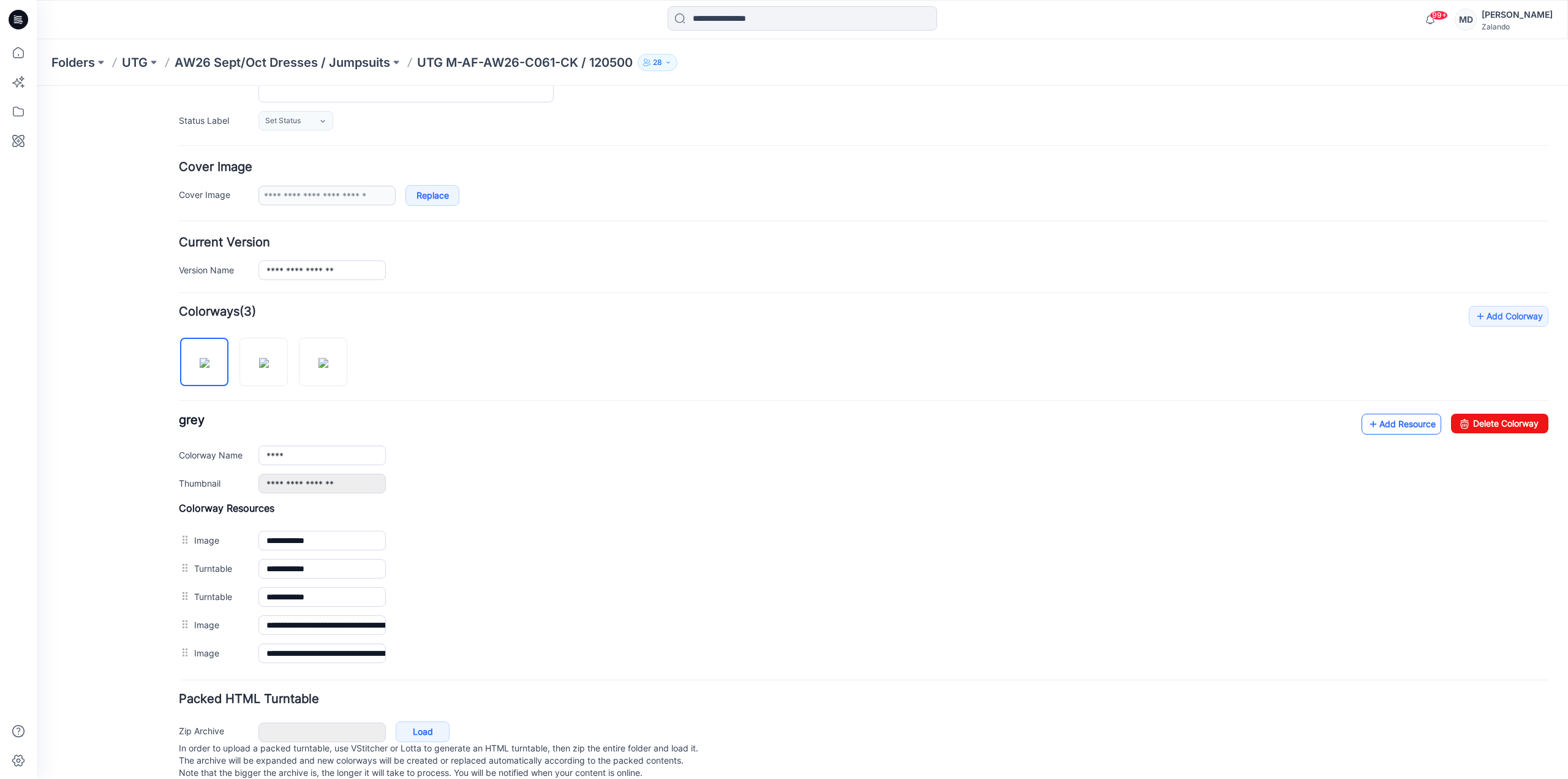
click at [1403, 417] on link "Add Resource" at bounding box center [1401, 424] width 80 height 21
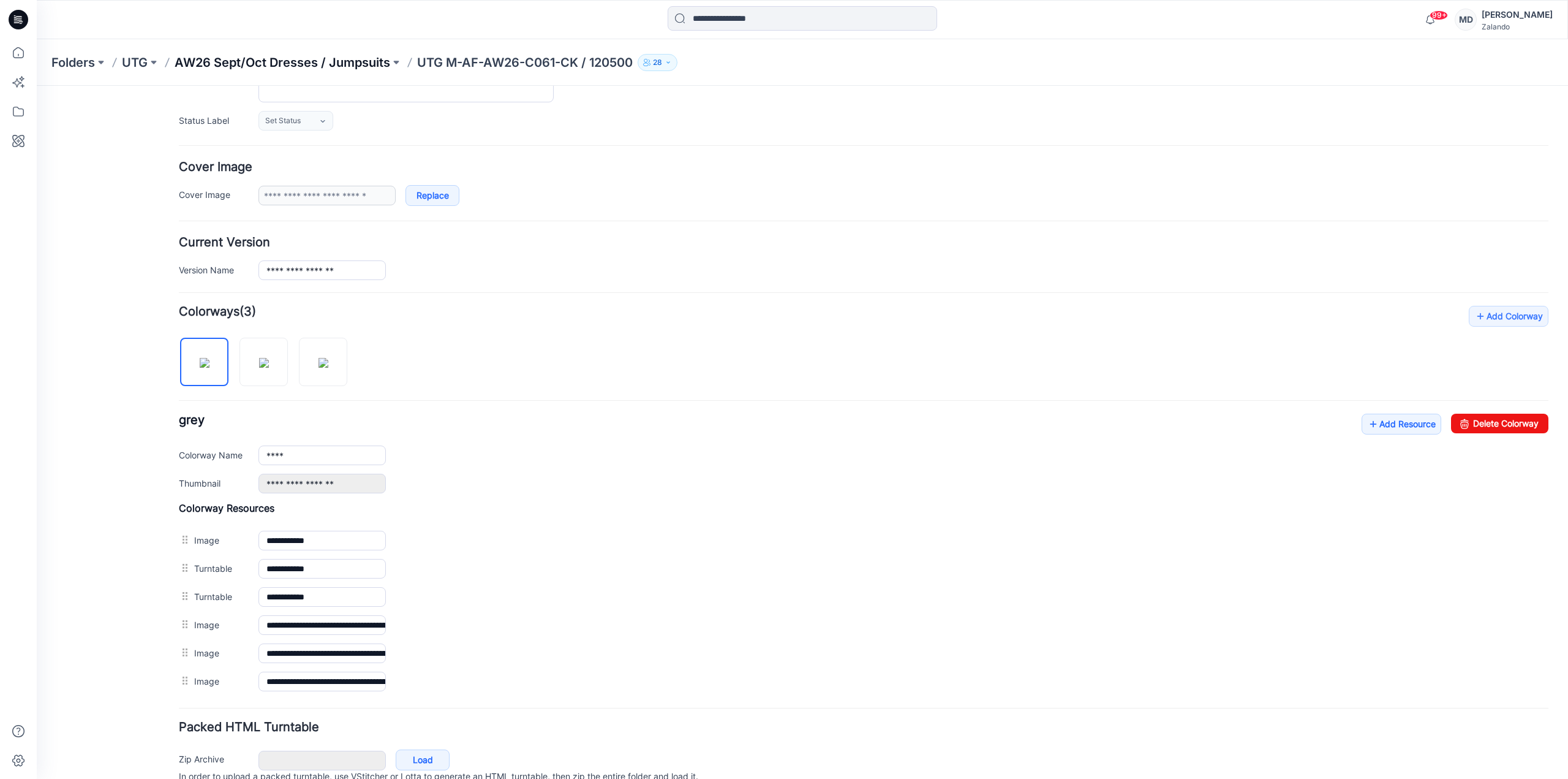
click at [359, 60] on p "AW26 Sept/Oct Dresses / Jumpsuits" at bounding box center [282, 62] width 216 height 17
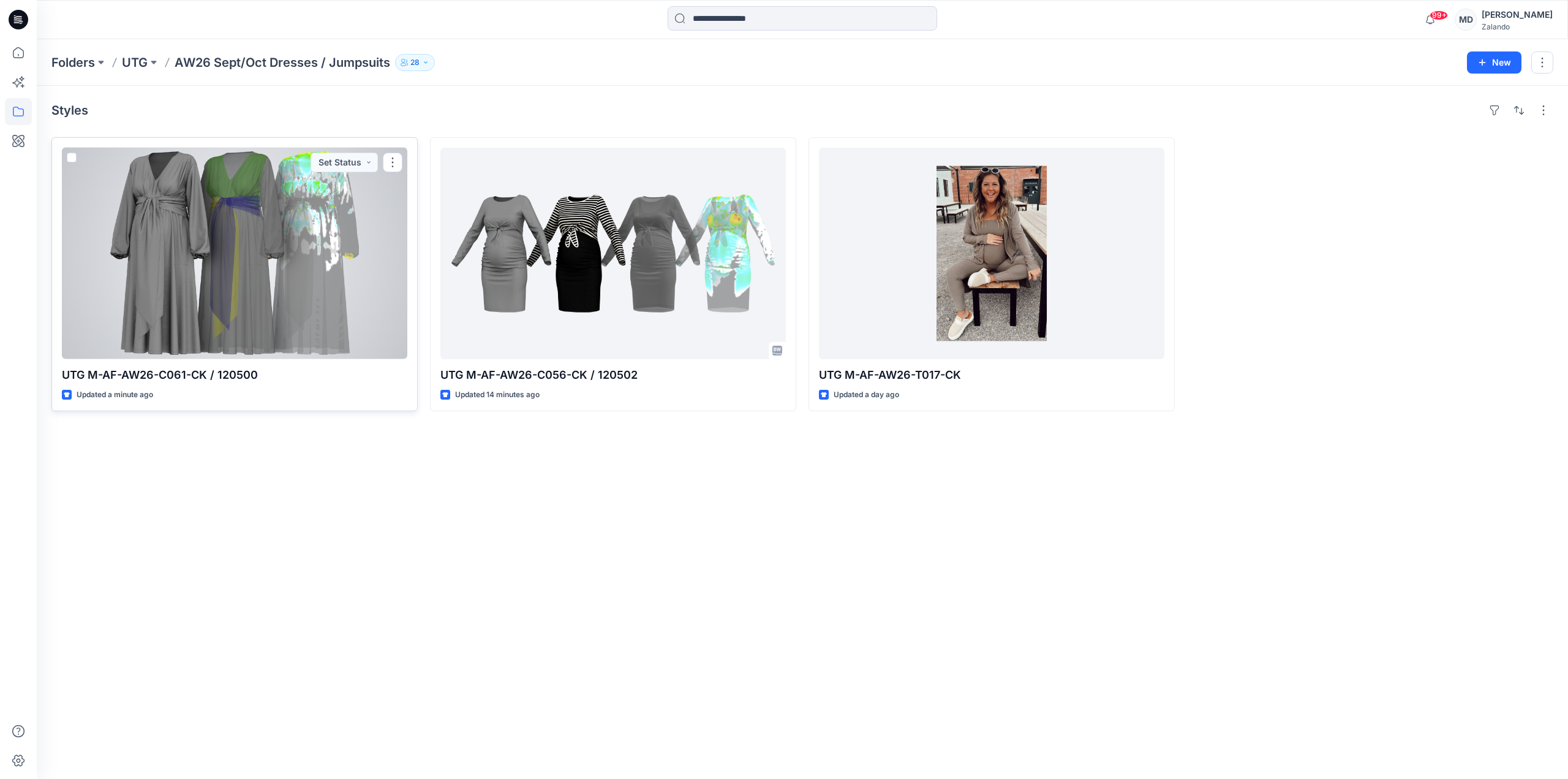
click at [316, 284] on div at bounding box center [234, 253] width 345 height 211
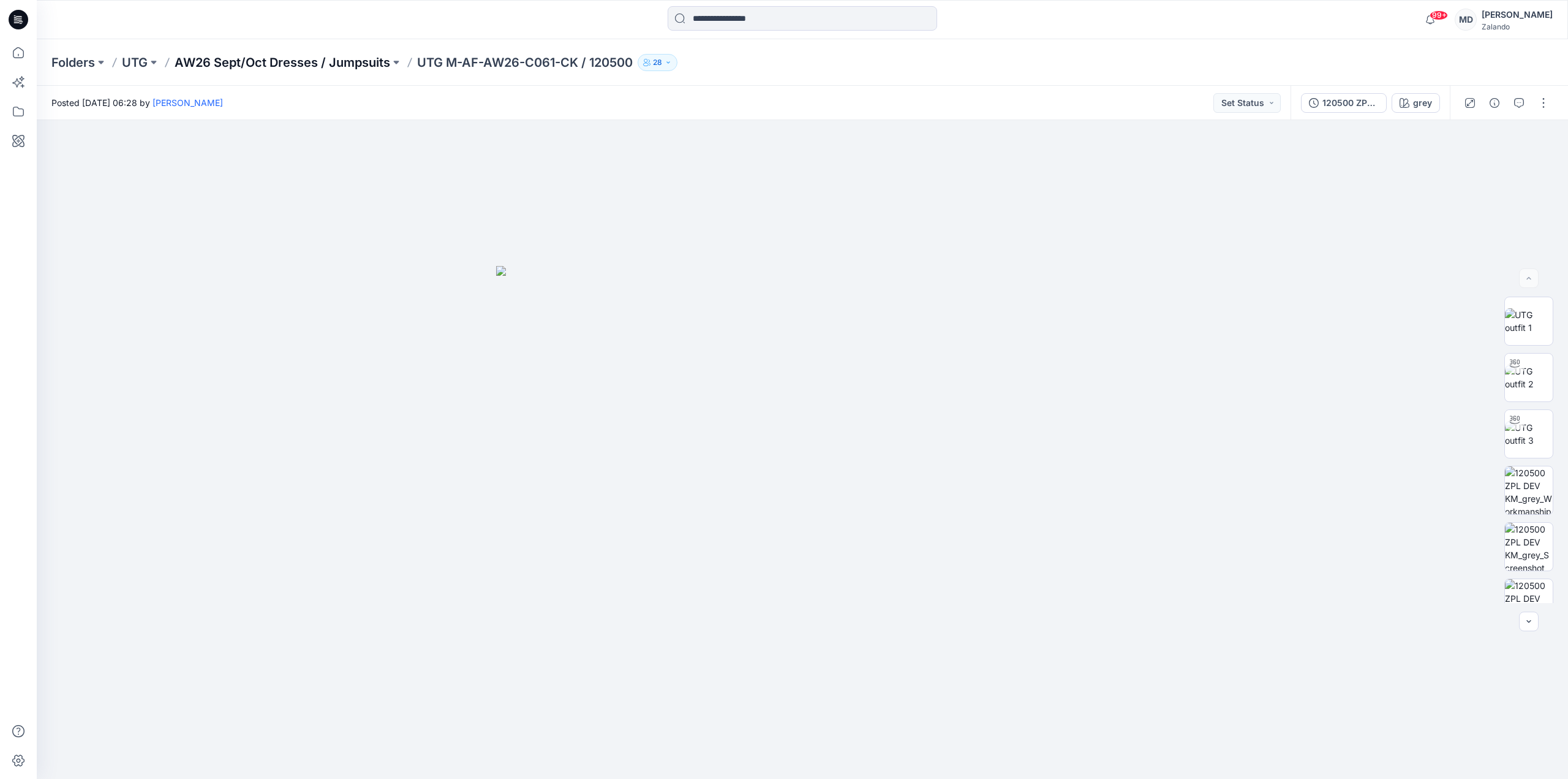
click at [357, 56] on p "AW26 Sept/Oct Dresses / Jumpsuits" at bounding box center [282, 62] width 216 height 17
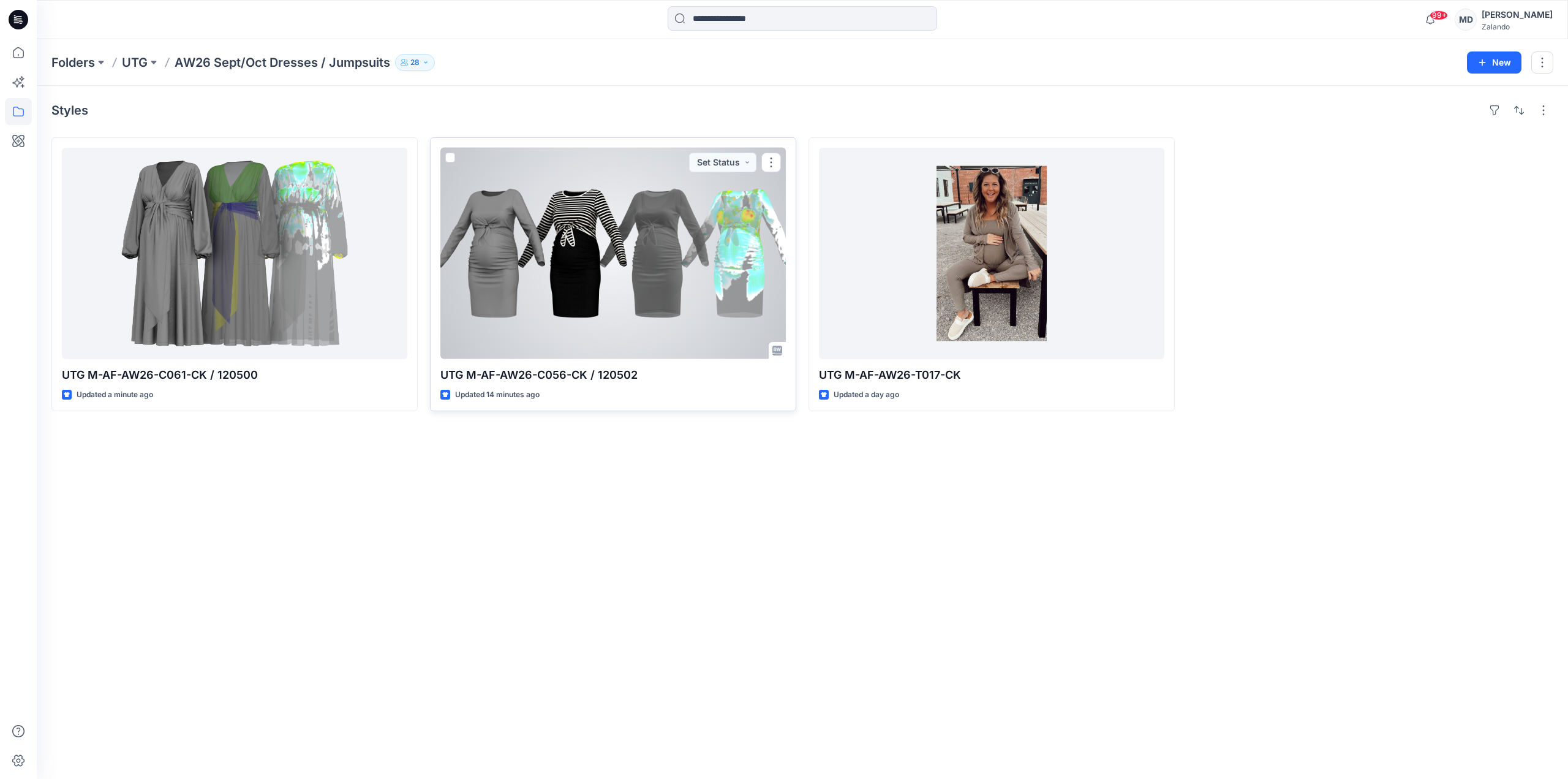
click at [629, 198] on div at bounding box center [613, 253] width 345 height 211
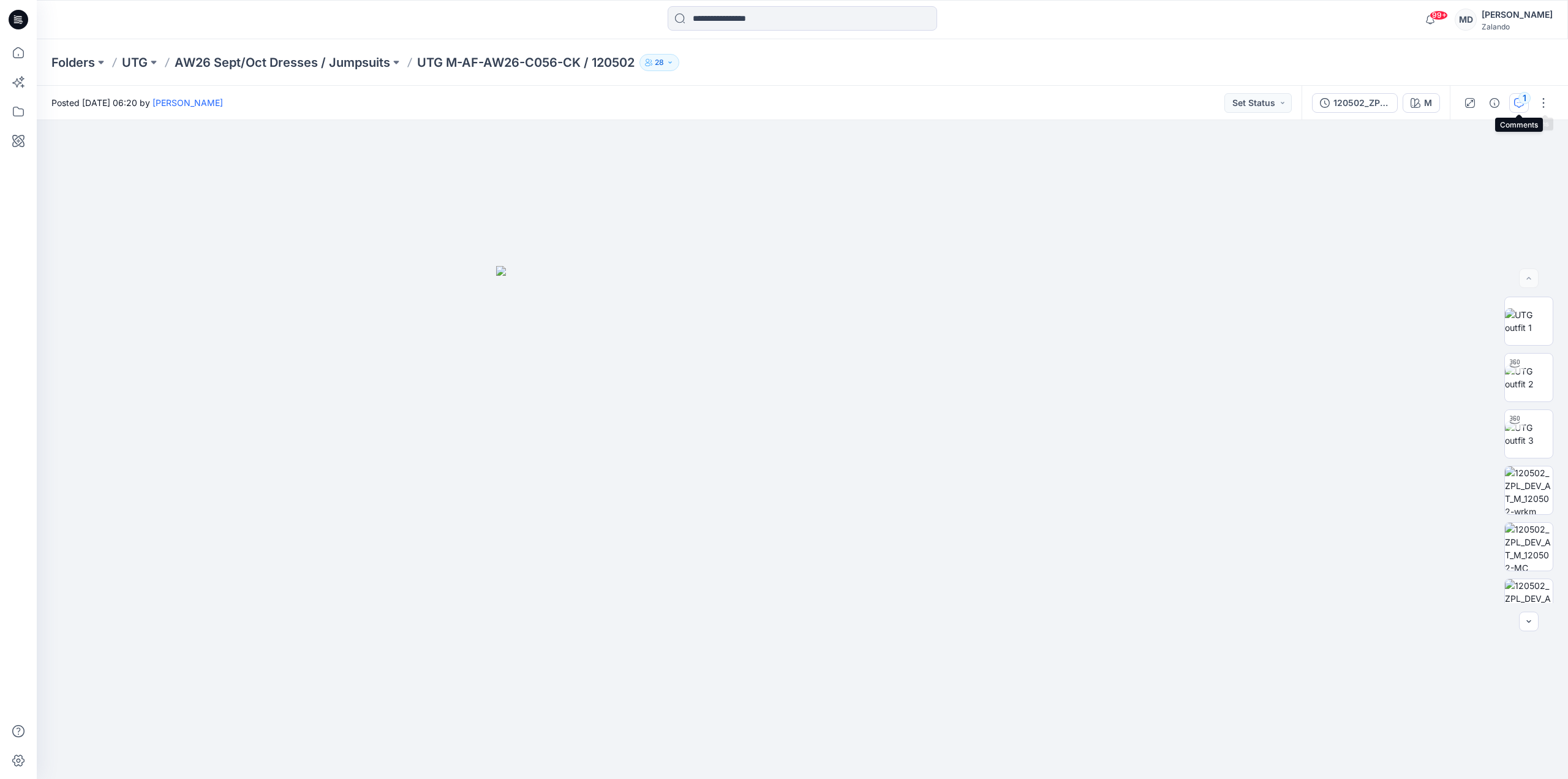
click at [1525, 103] on div "1" at bounding box center [1524, 98] width 12 height 12
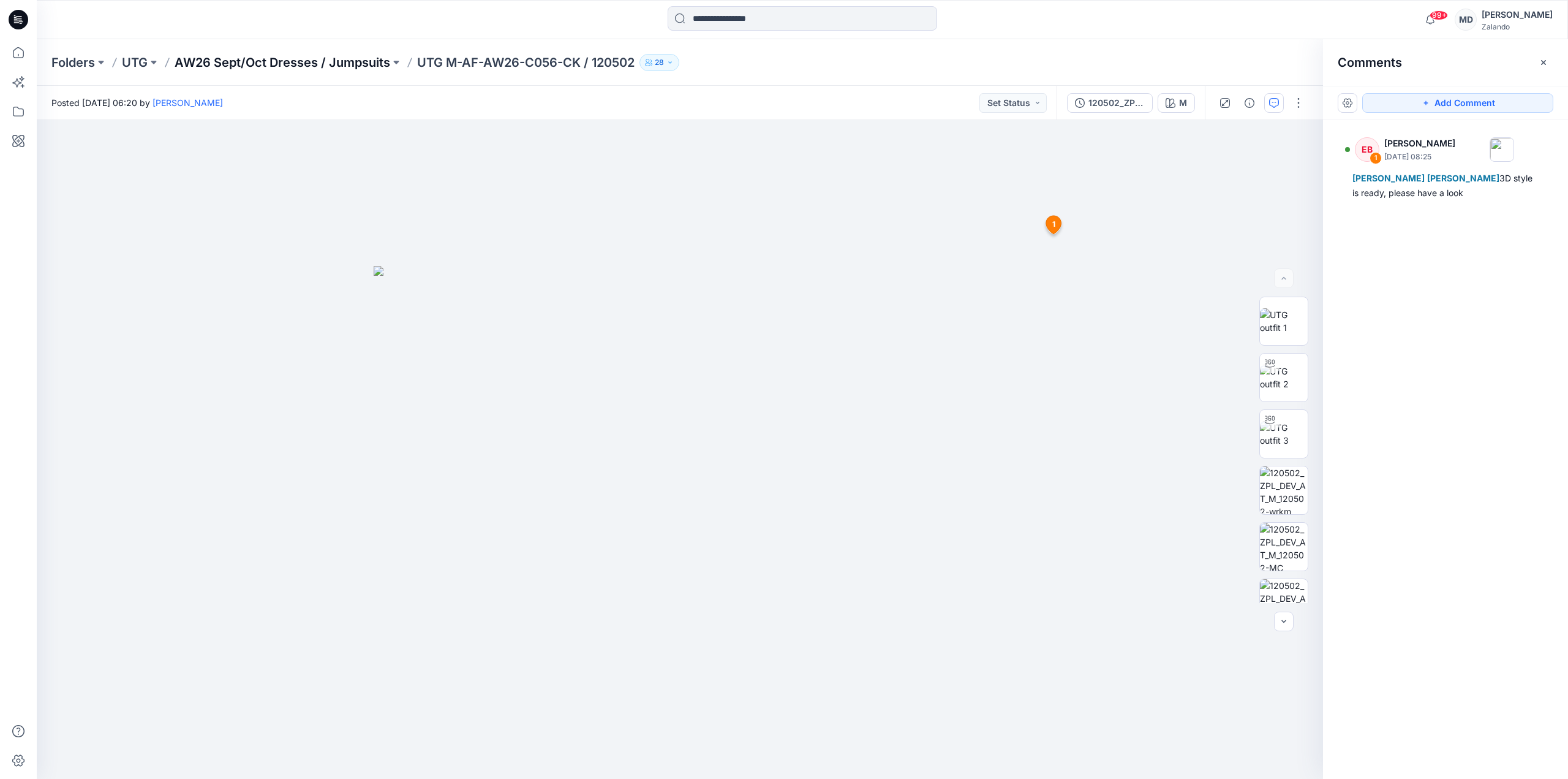
click at [335, 63] on p "AW26 Sept/Oct Dresses / Jumpsuits" at bounding box center [282, 62] width 216 height 17
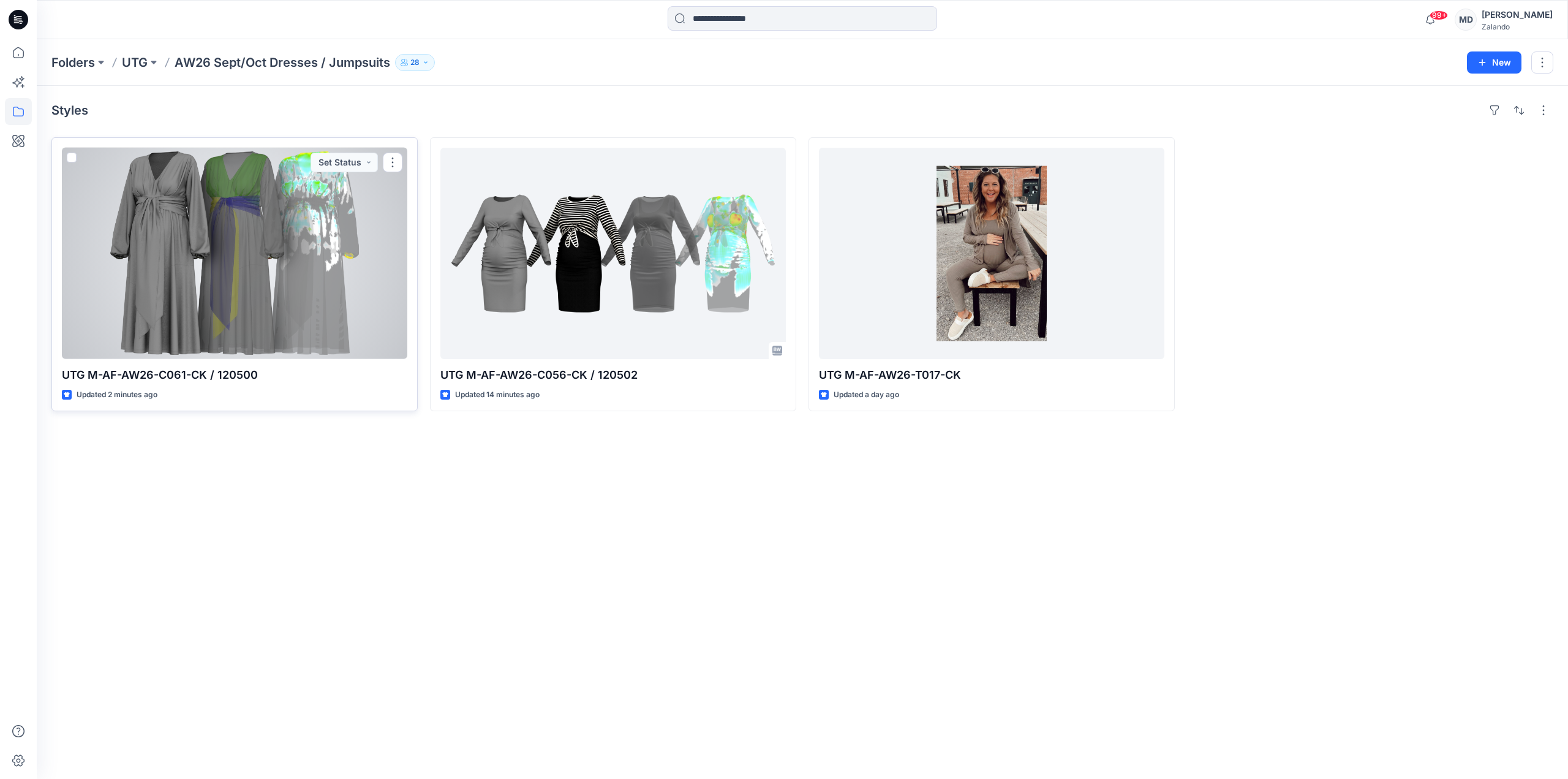
click at [165, 254] on div at bounding box center [234, 253] width 345 height 211
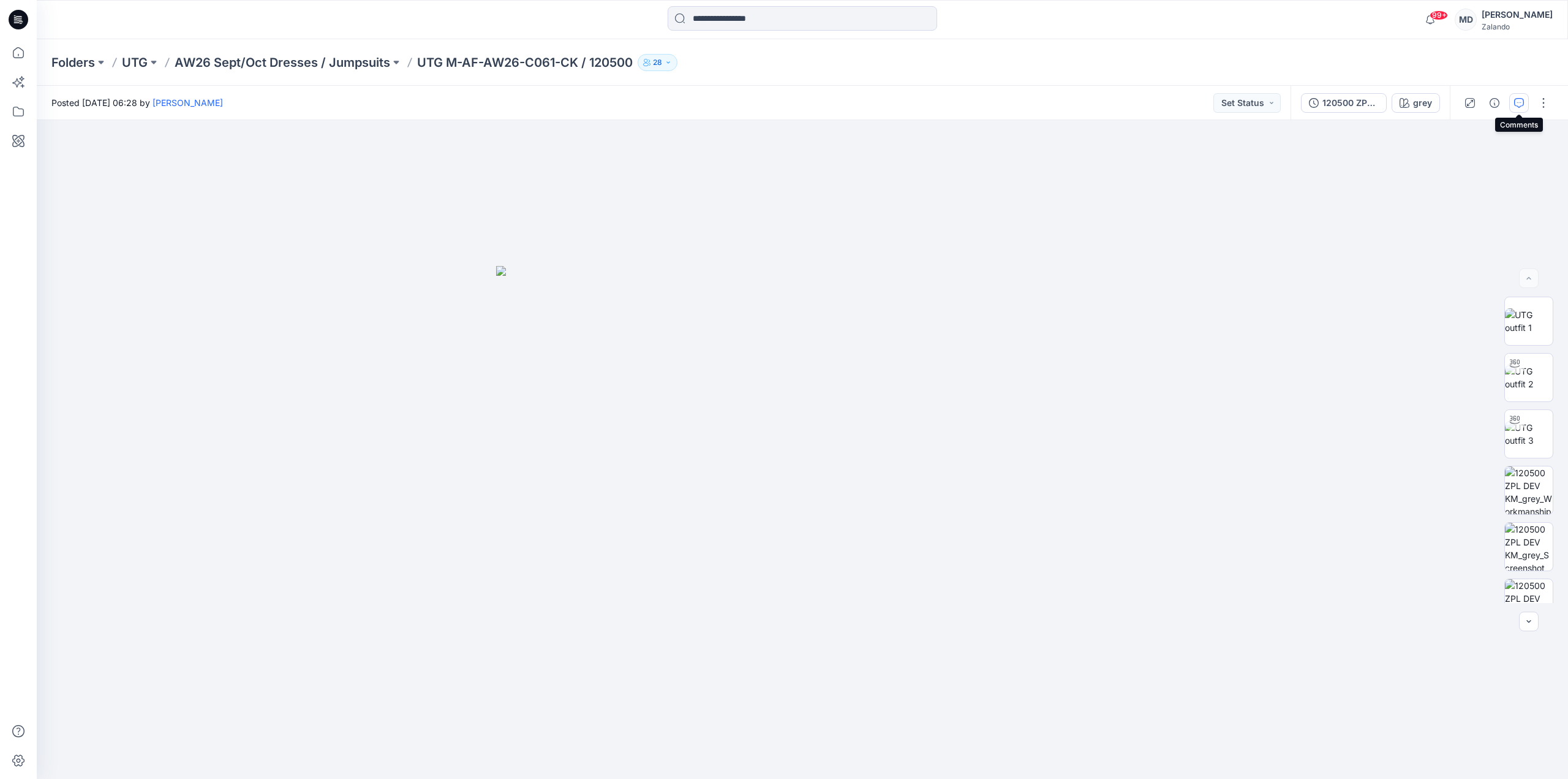
click at [1514, 101] on icon "button" at bounding box center [1518, 102] width 10 height 10
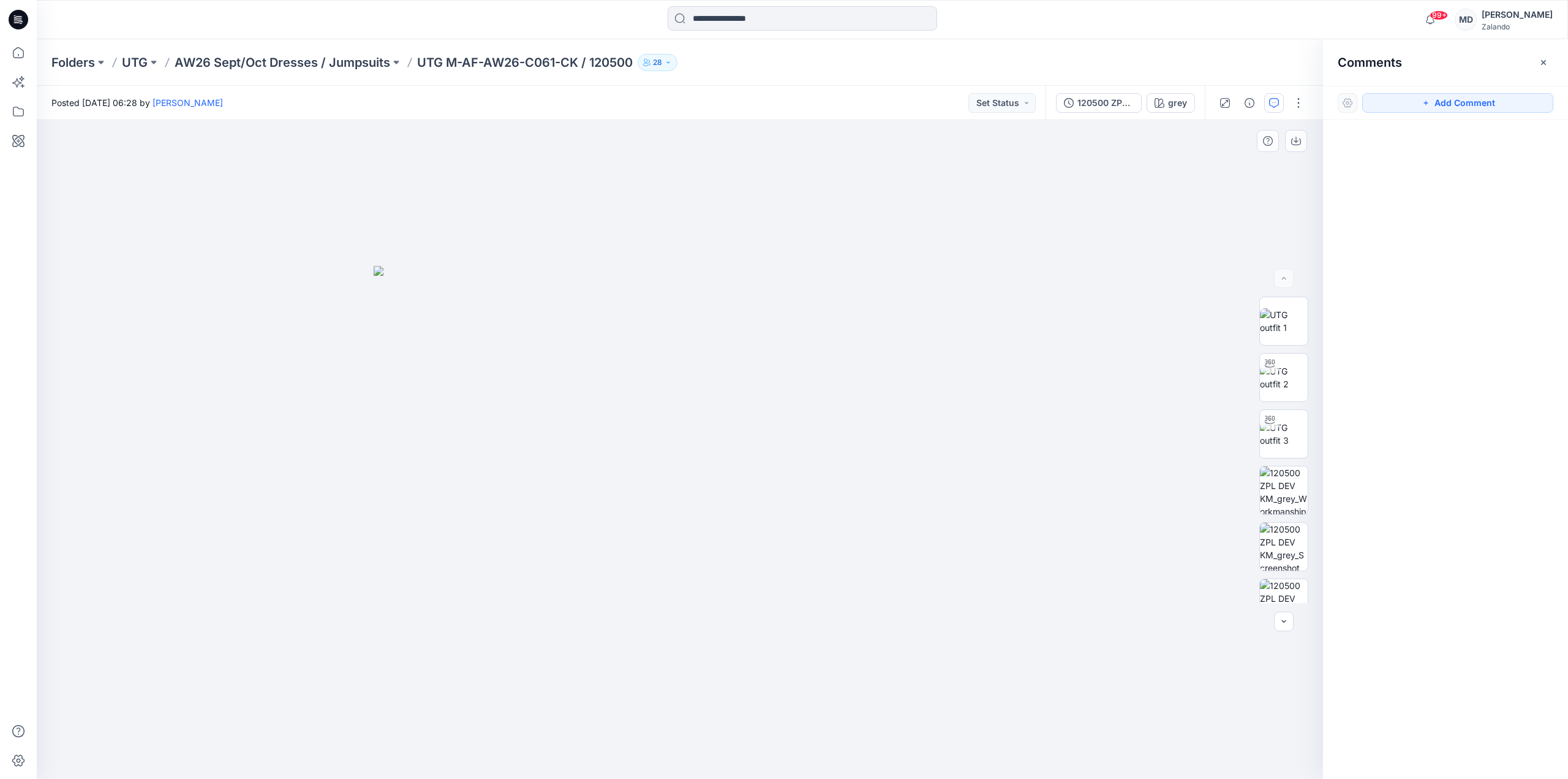
drag, startPoint x: 1470, startPoint y: 96, endPoint x: 998, endPoint y: 201, distance: 483.5
click at [1469, 96] on button "Add Comment" at bounding box center [1458, 103] width 191 height 20
click at [602, 255] on div "1" at bounding box center [680, 449] width 1286 height 659
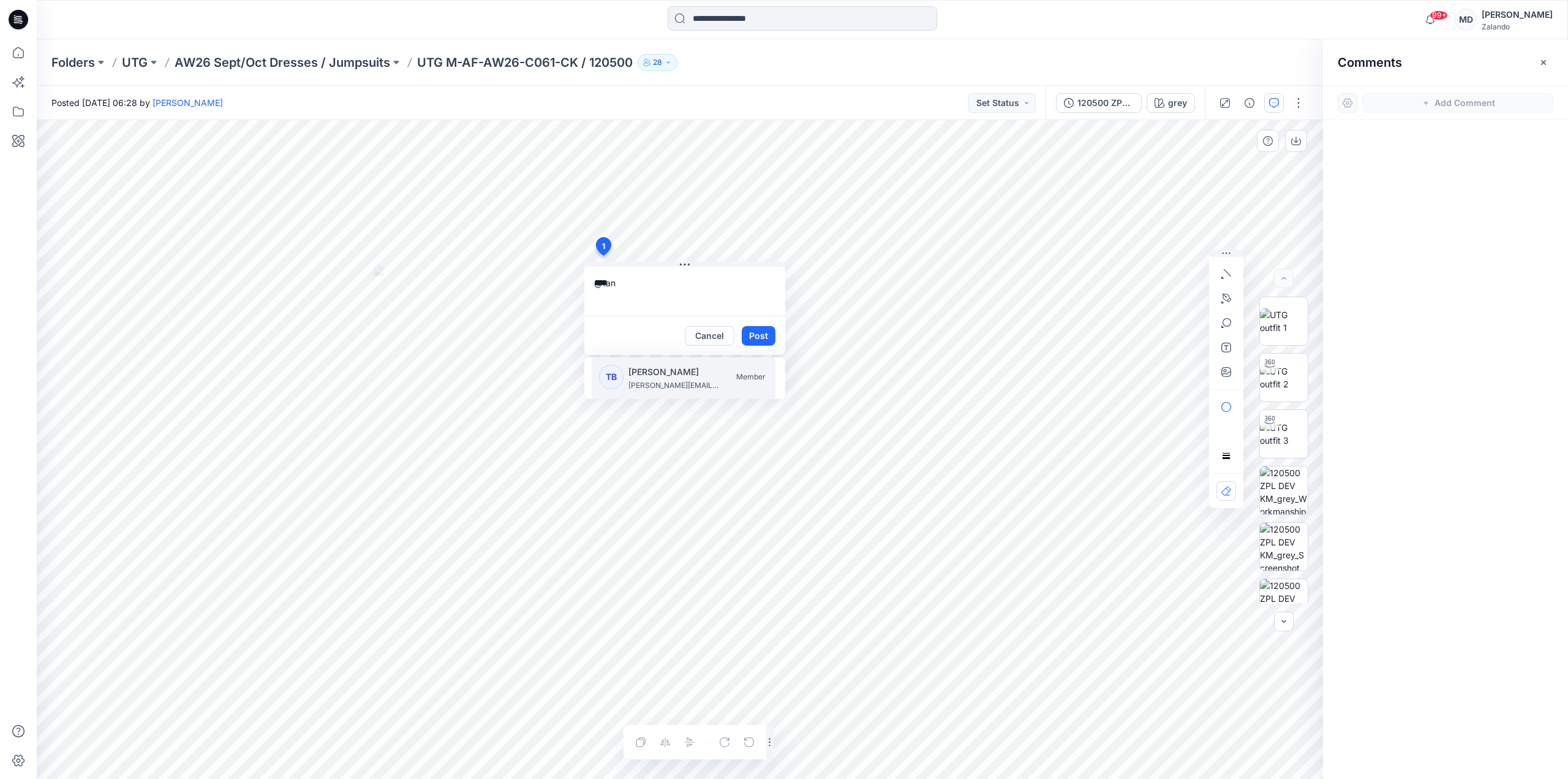
click at [649, 370] on p "[PERSON_NAME]" at bounding box center [674, 372] width 92 height 15
type textarea "**********"
click at [765, 335] on button "Post" at bounding box center [758, 336] width 34 height 20
